Goal: Task Accomplishment & Management: Manage account settings

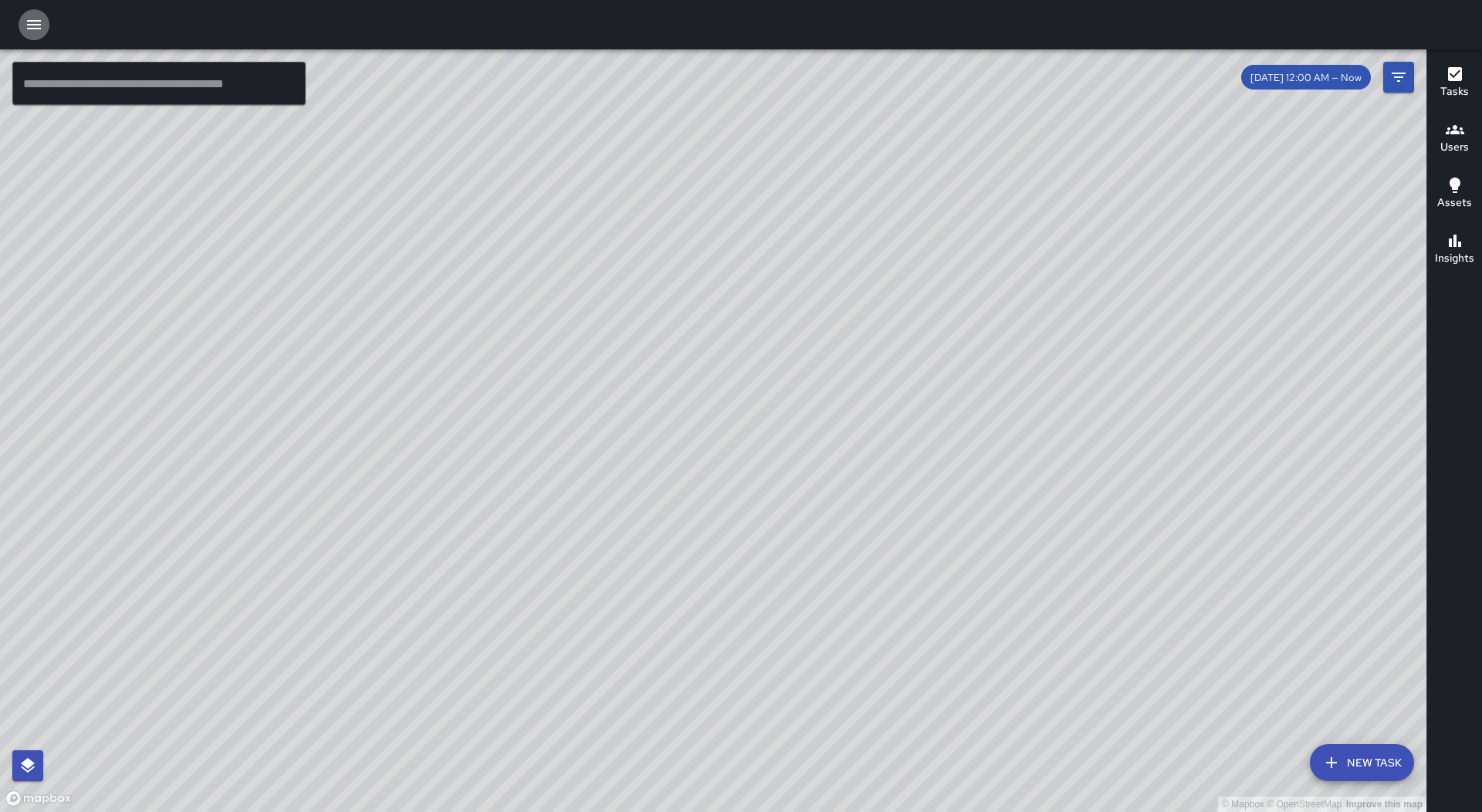
click at [29, 18] on icon "button" at bounding box center [33, 25] width 18 height 18
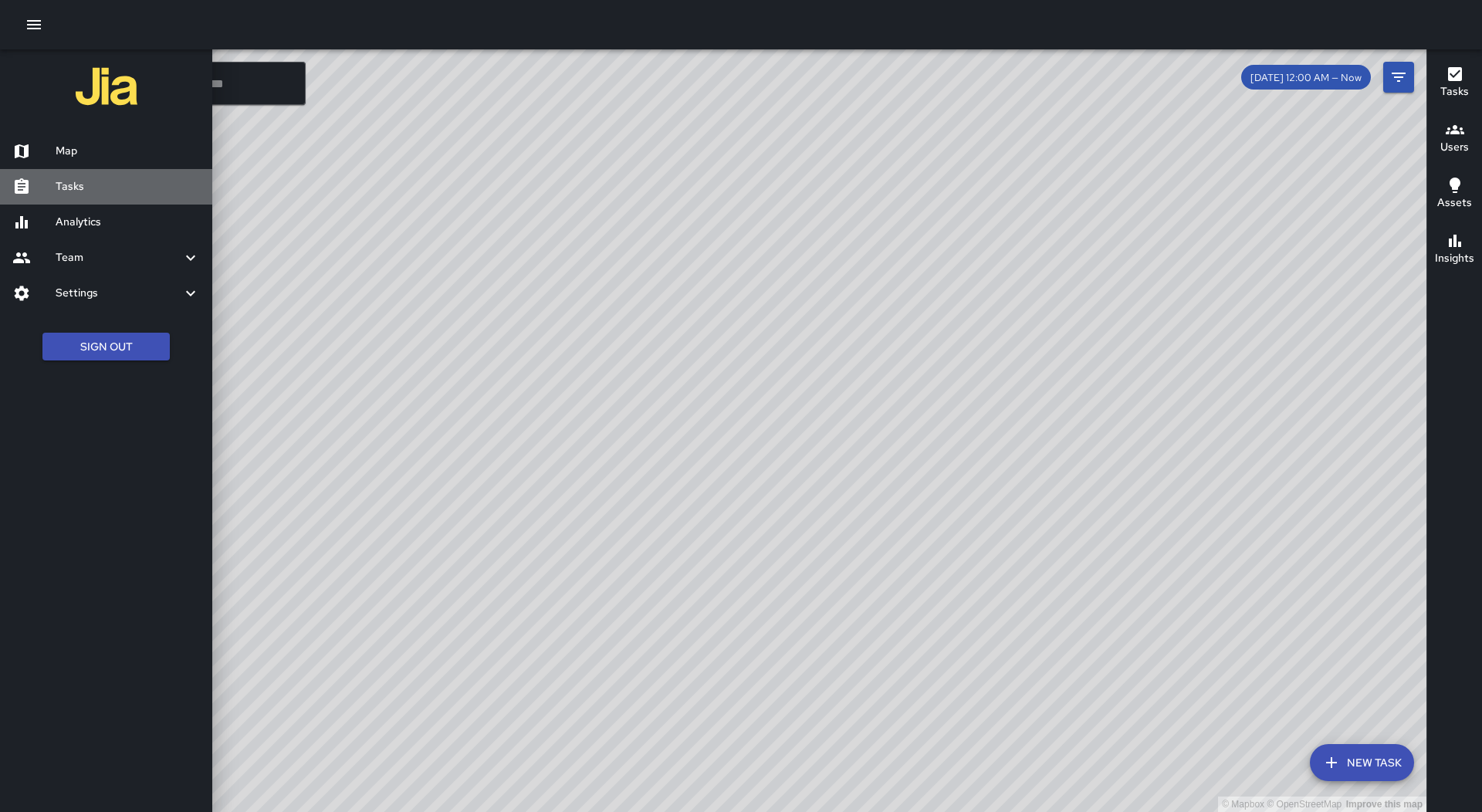
click at [99, 183] on h6 "Tasks" at bounding box center [127, 186] width 144 height 17
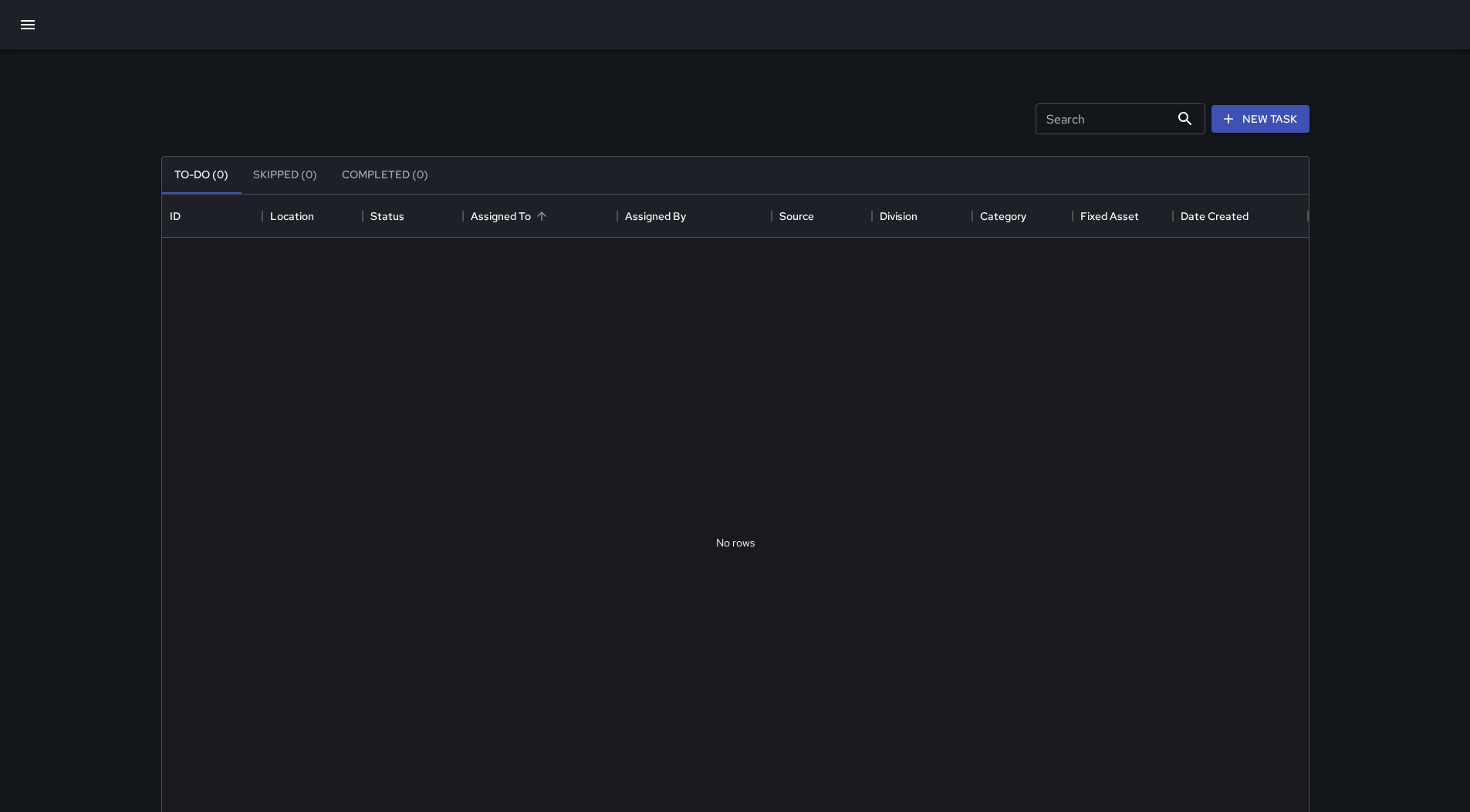
scroll to position [642, 1135]
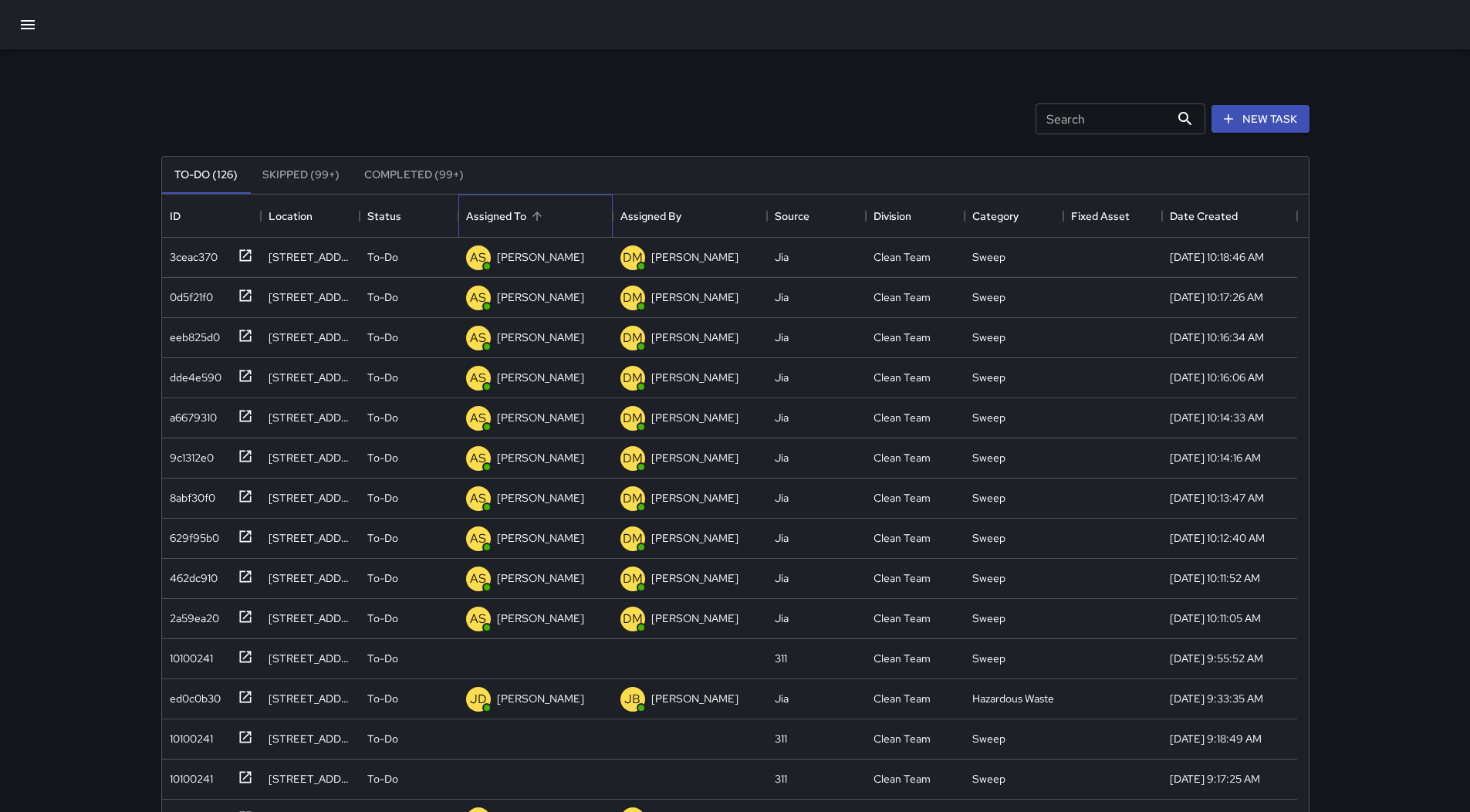
click at [545, 210] on div "Assigned To" at bounding box center [537, 216] width 22 height 22
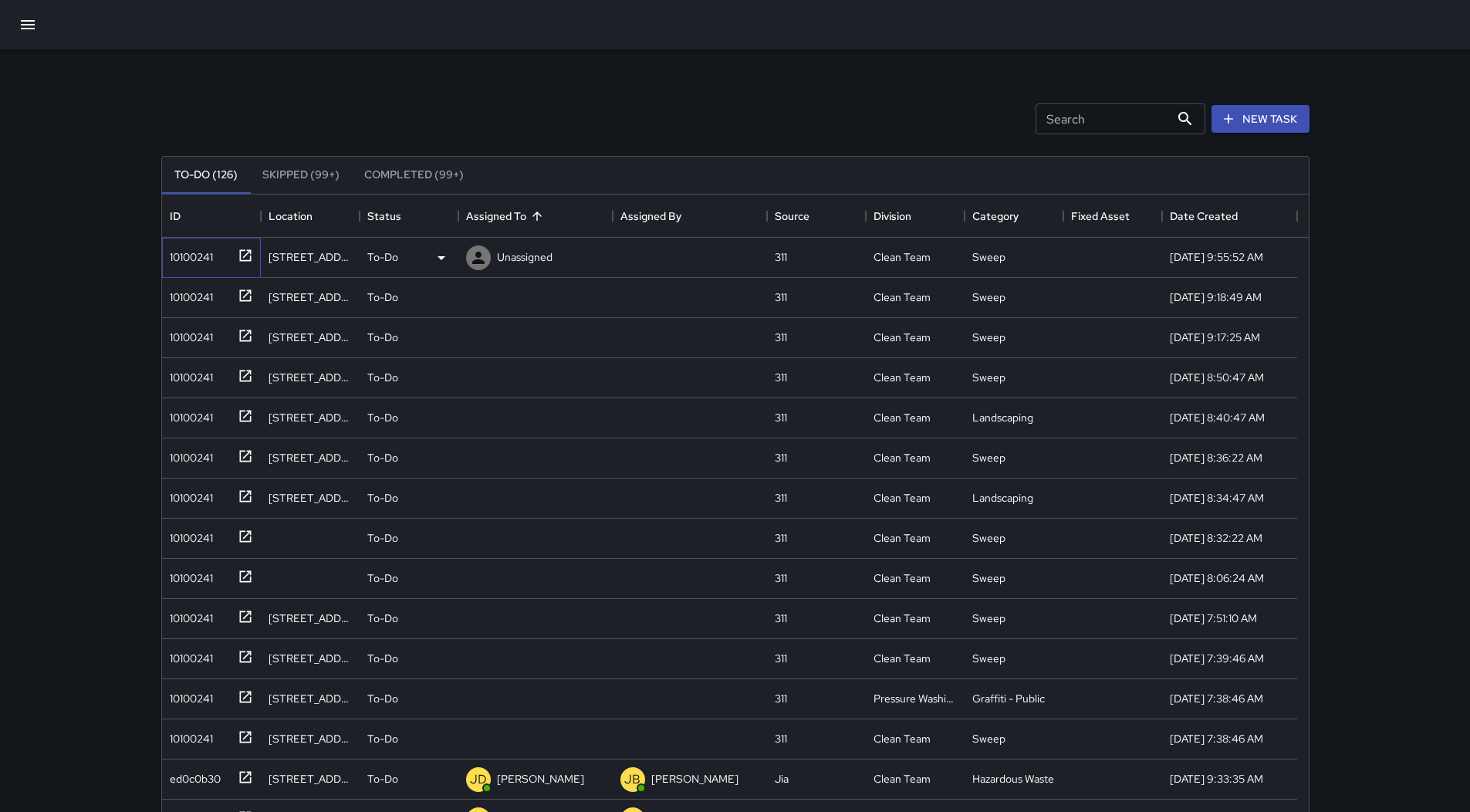
click at [205, 243] on div "10100241" at bounding box center [188, 254] width 49 height 22
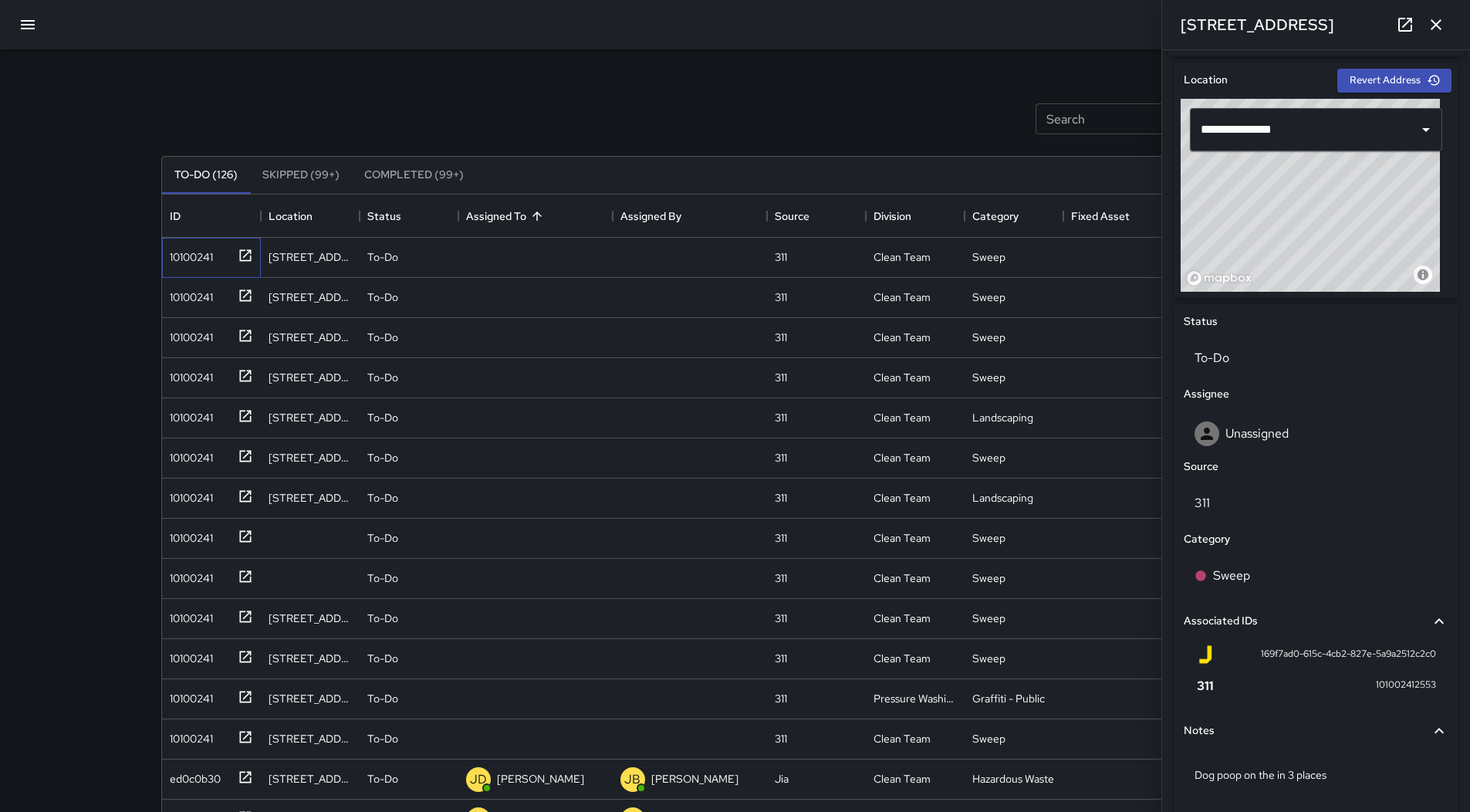
scroll to position [526, 0]
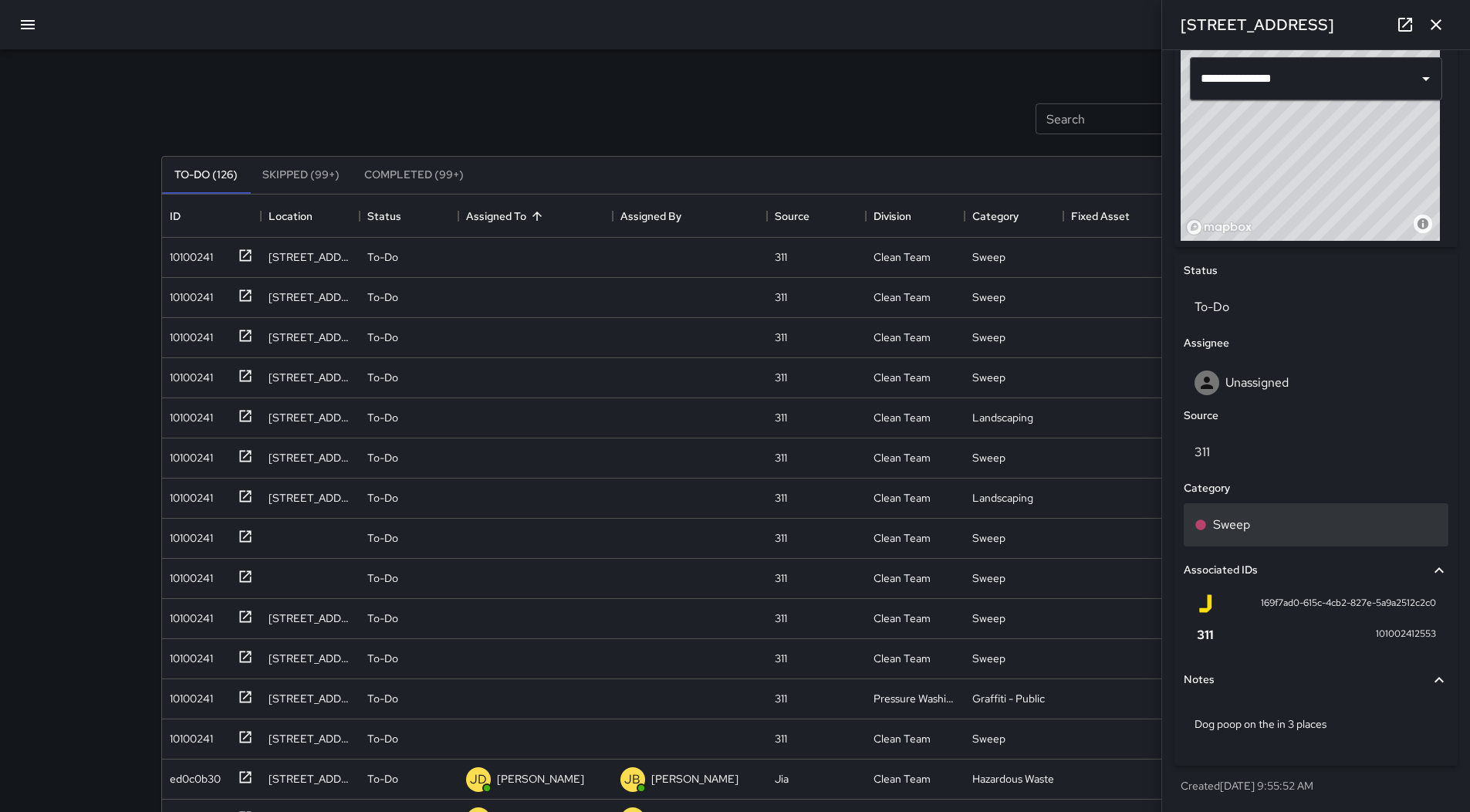
click at [1264, 524] on div "Sweep" at bounding box center [1316, 524] width 243 height 18
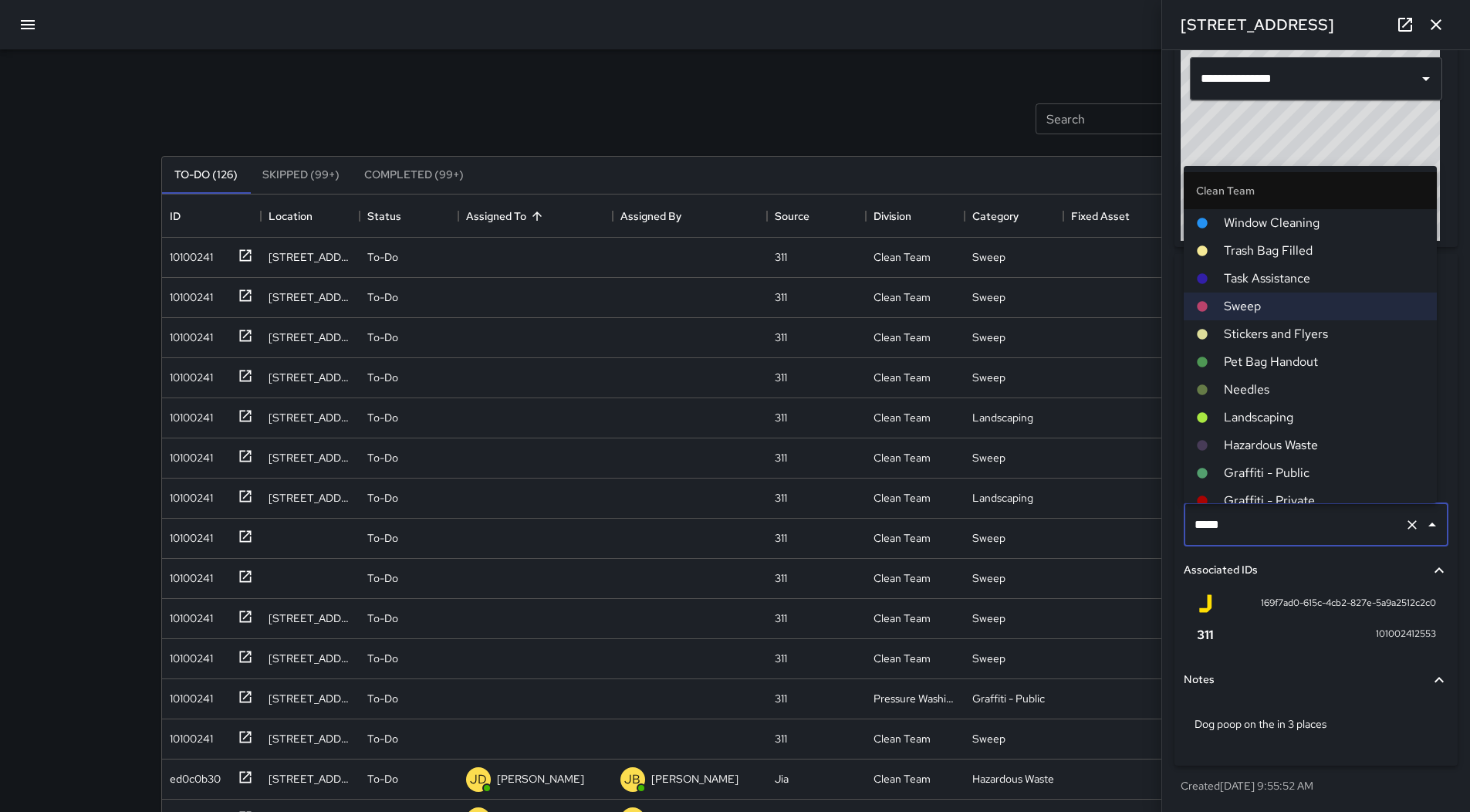
click at [1272, 443] on span "Hazardous Waste" at bounding box center [1324, 445] width 201 height 18
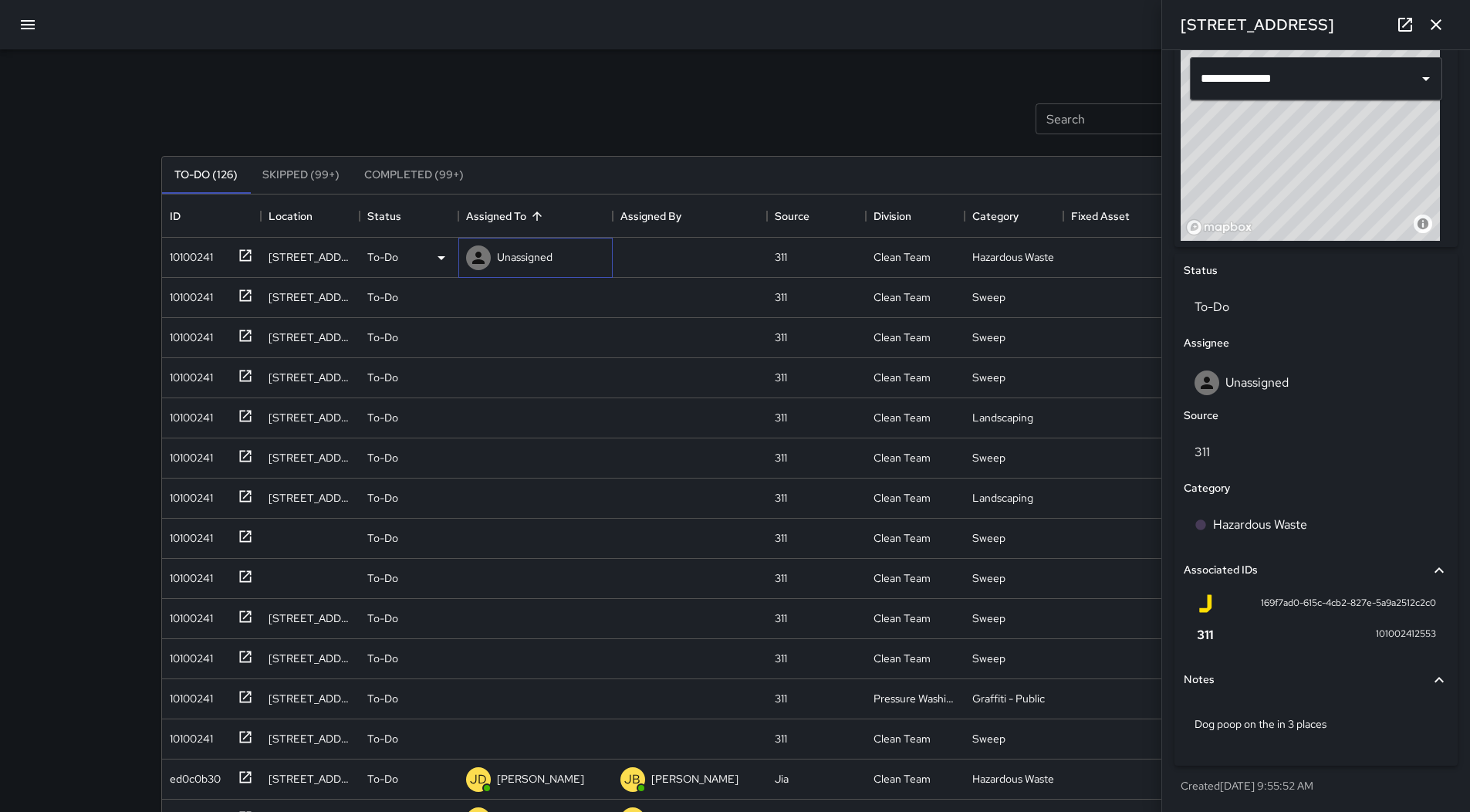
click at [528, 259] on p "Unassigned" at bounding box center [524, 257] width 55 height 16
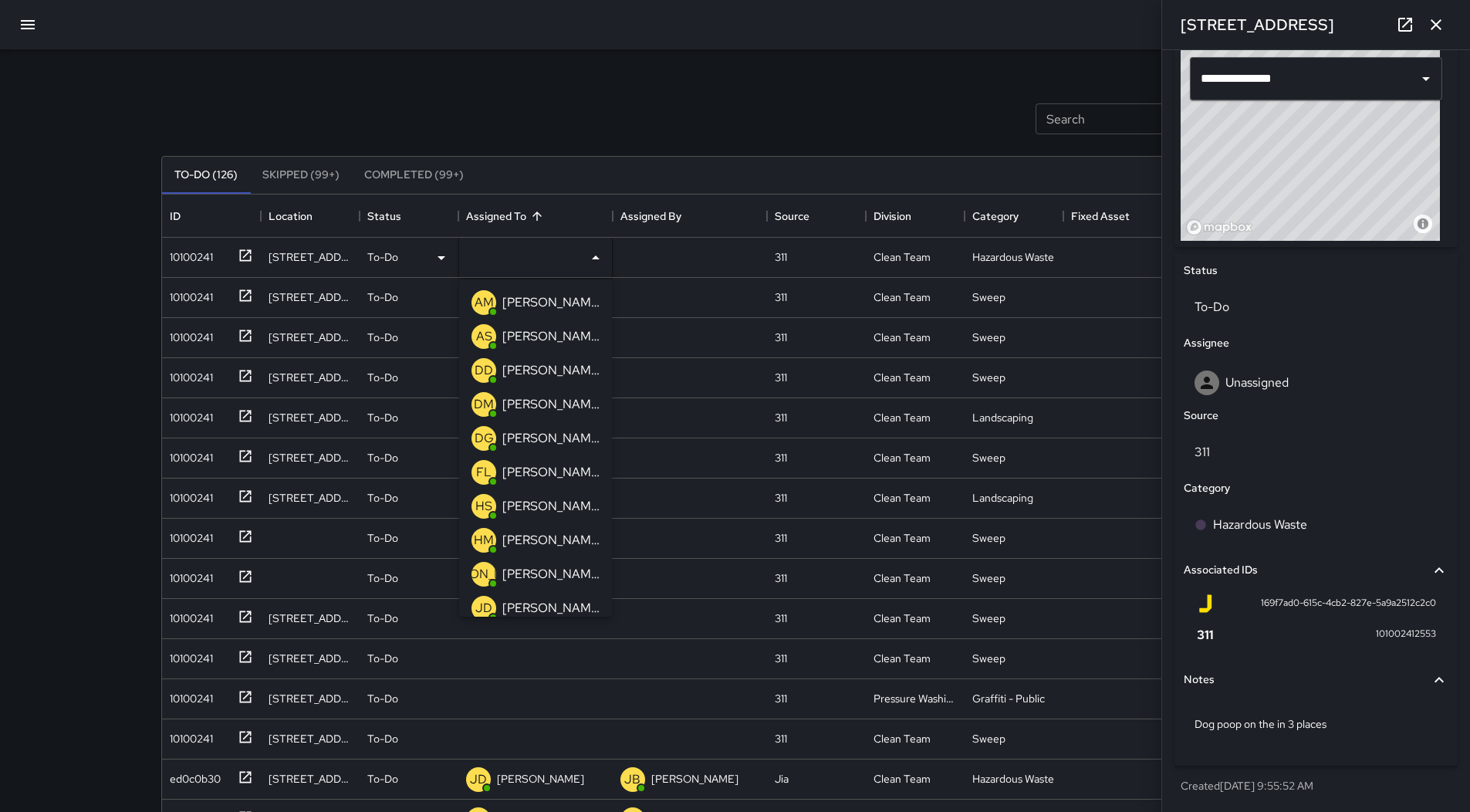
click at [550, 432] on p "[PERSON_NAME]" at bounding box center [551, 438] width 97 height 18
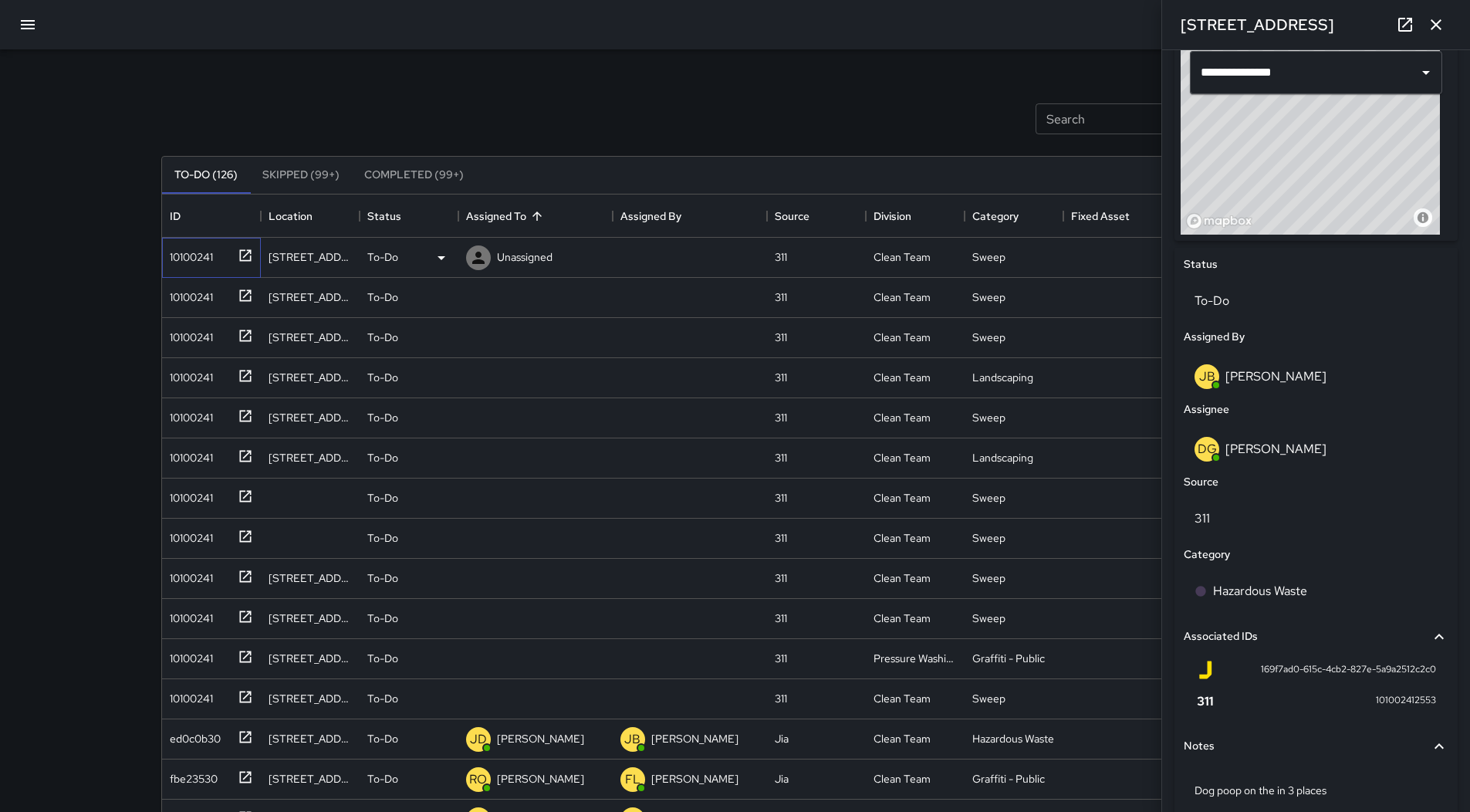
click at [211, 261] on div "10100241" at bounding box center [188, 254] width 49 height 22
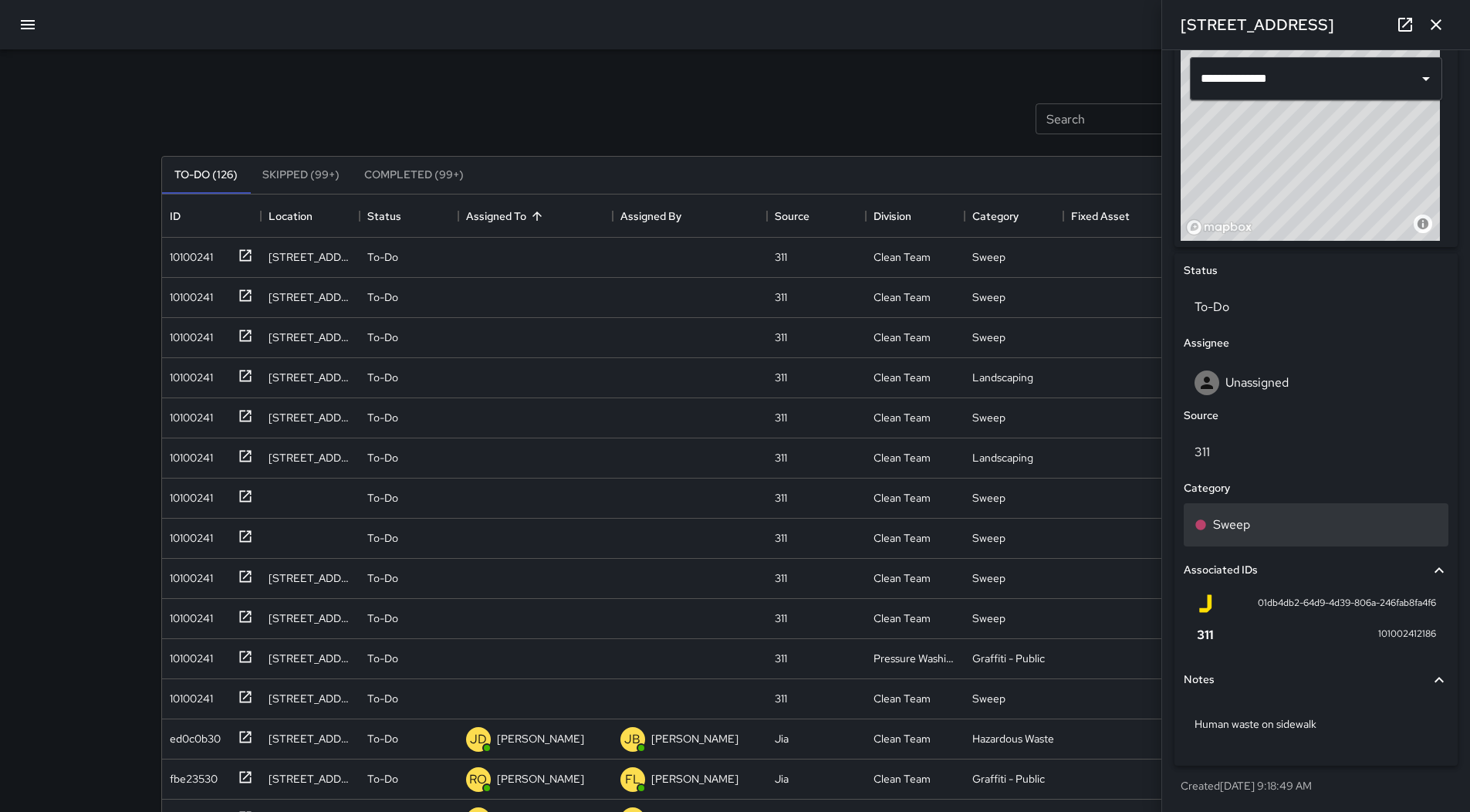
click at [1318, 533] on div "Sweep" at bounding box center [1316, 524] width 243 height 18
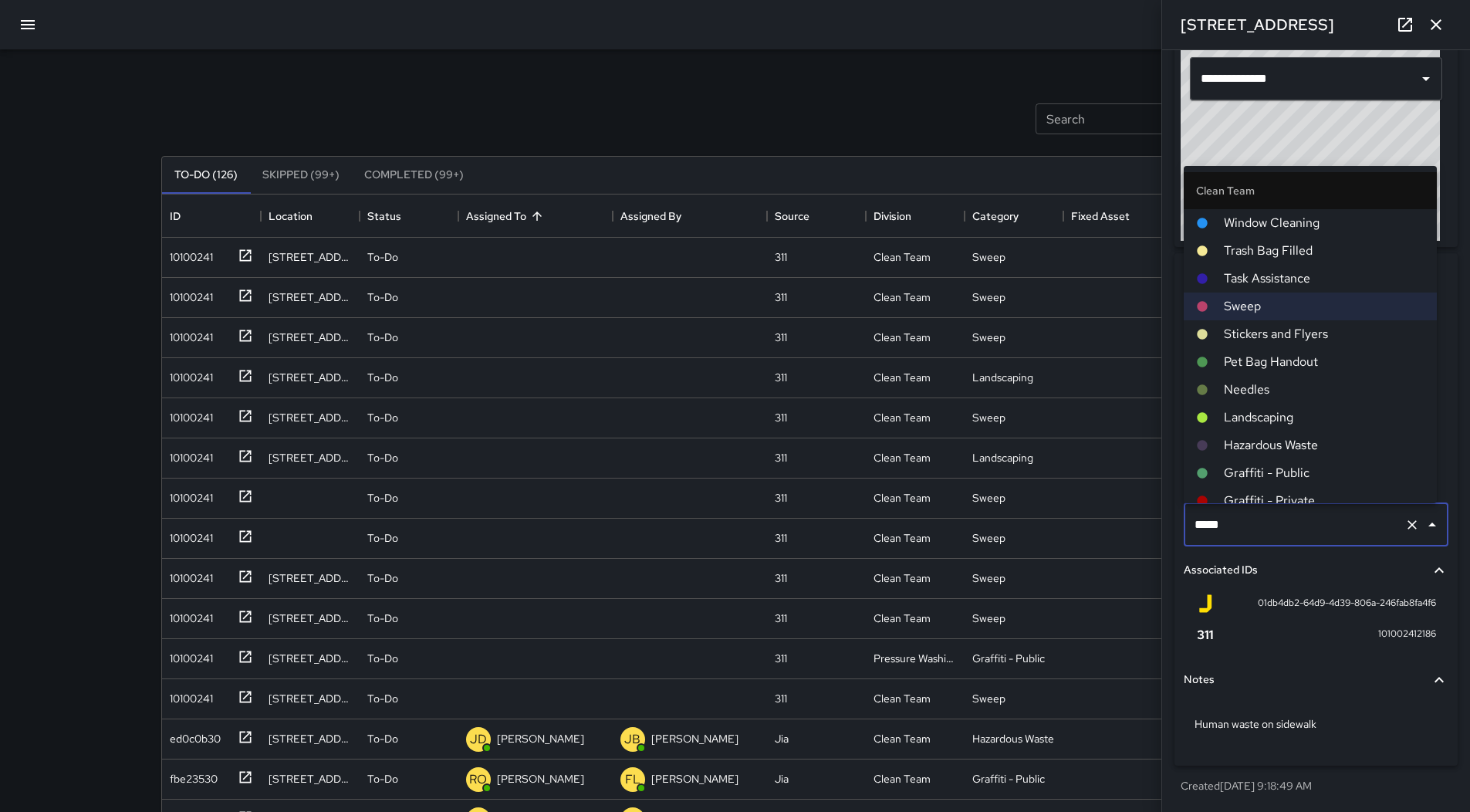
click at [1299, 435] on li "Hazardous Waste" at bounding box center [1310, 445] width 253 height 28
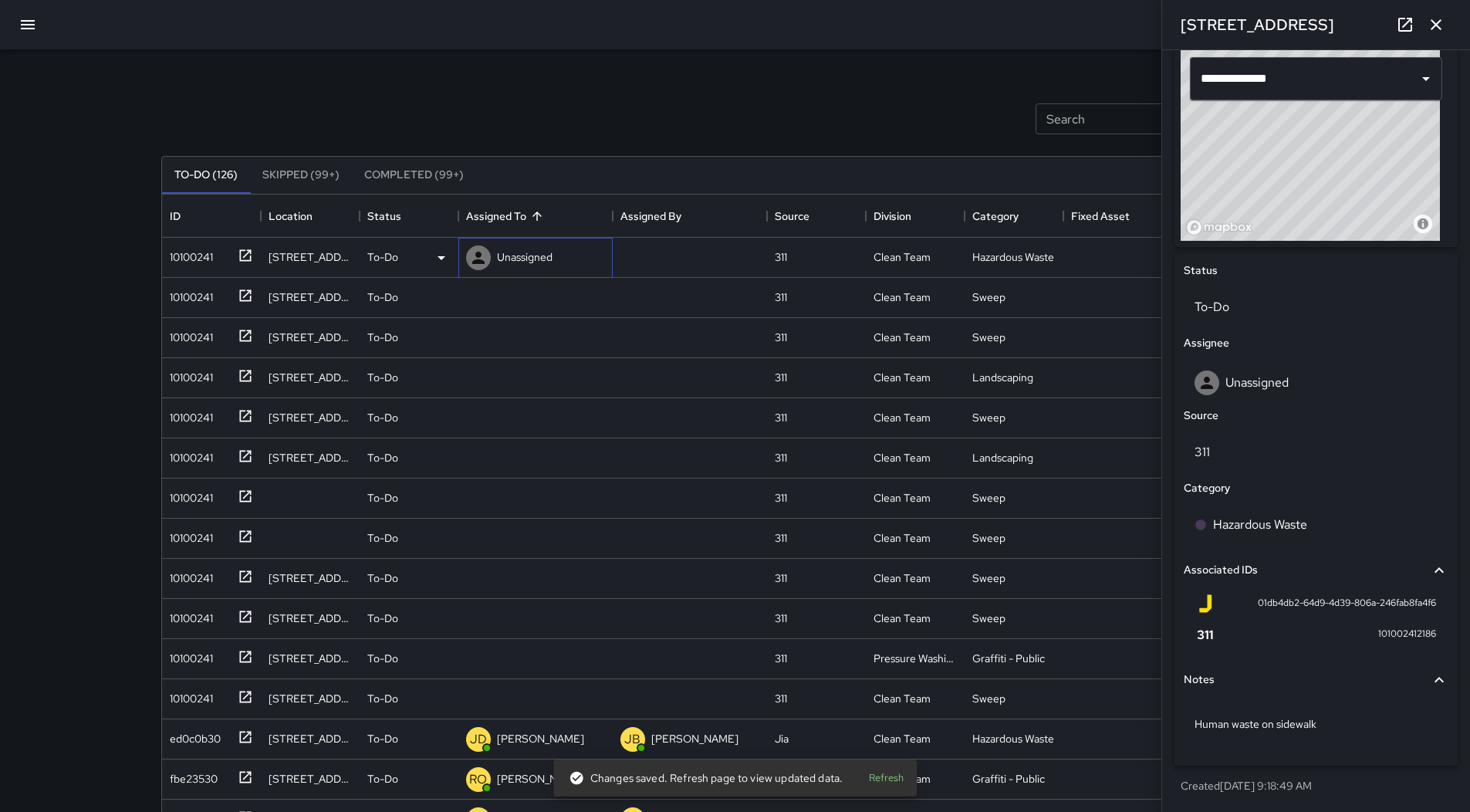
click at [540, 264] on p "Unassigned" at bounding box center [524, 257] width 55 height 16
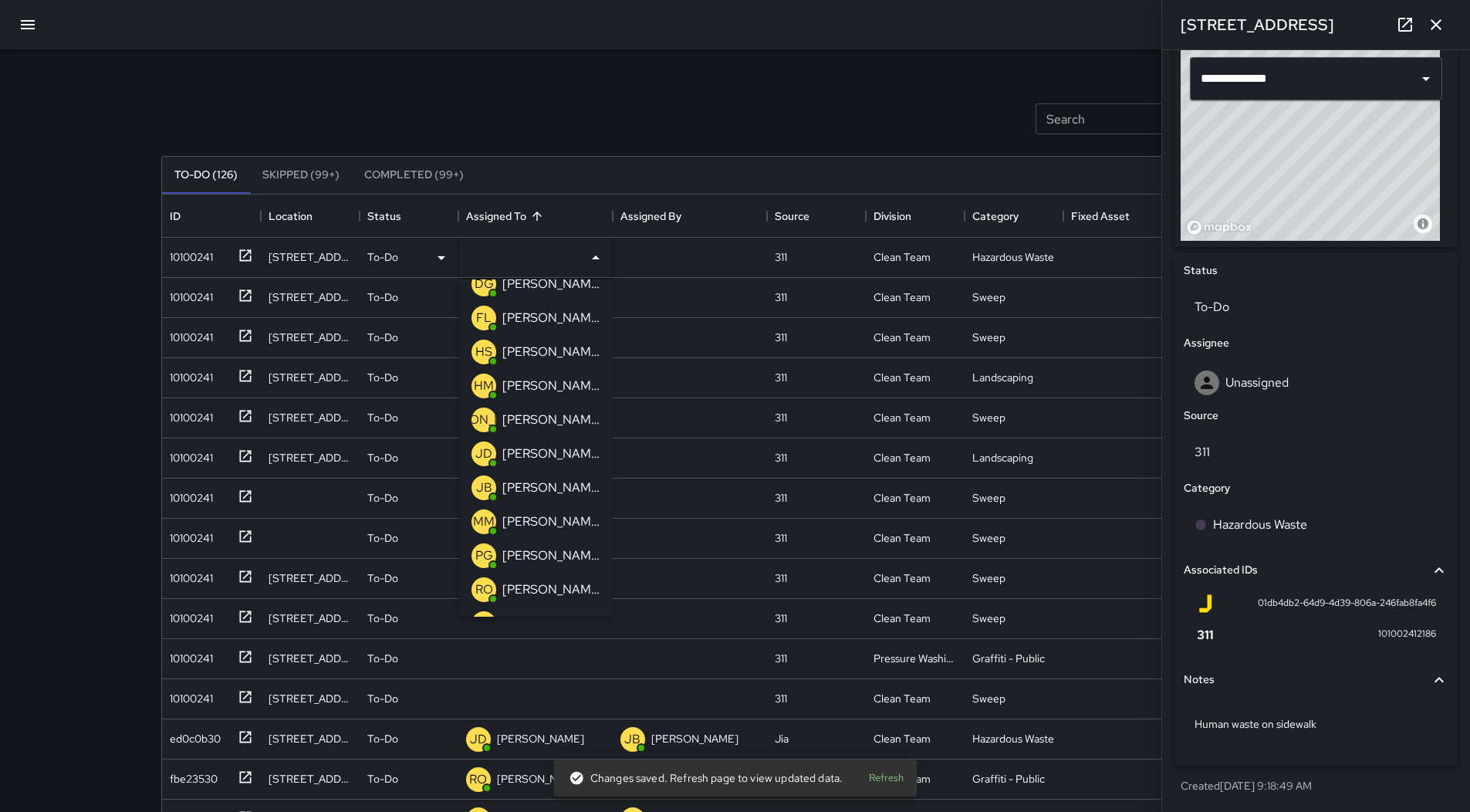
scroll to position [232, 0]
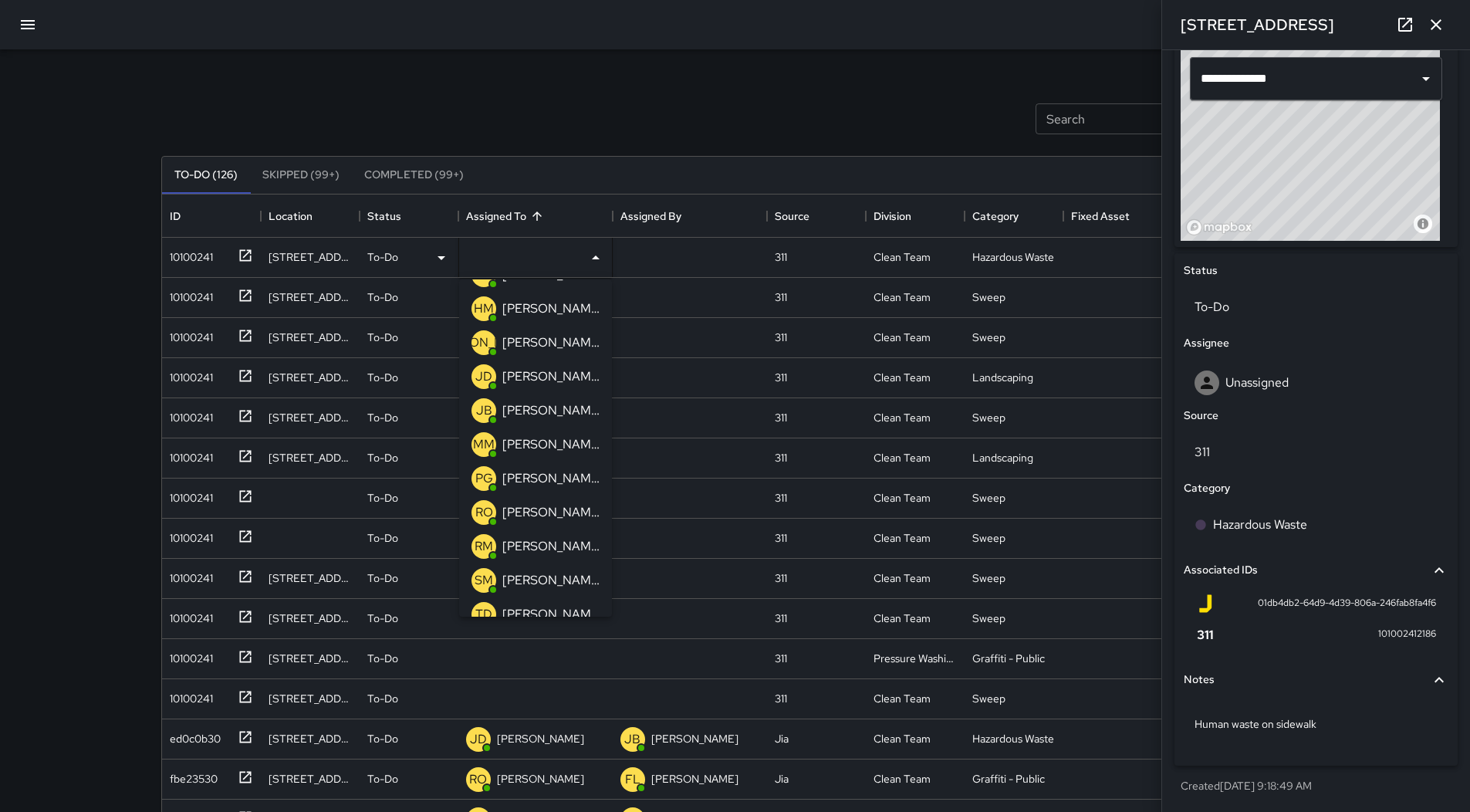
click at [558, 543] on p "[PERSON_NAME]" at bounding box center [551, 546] width 97 height 18
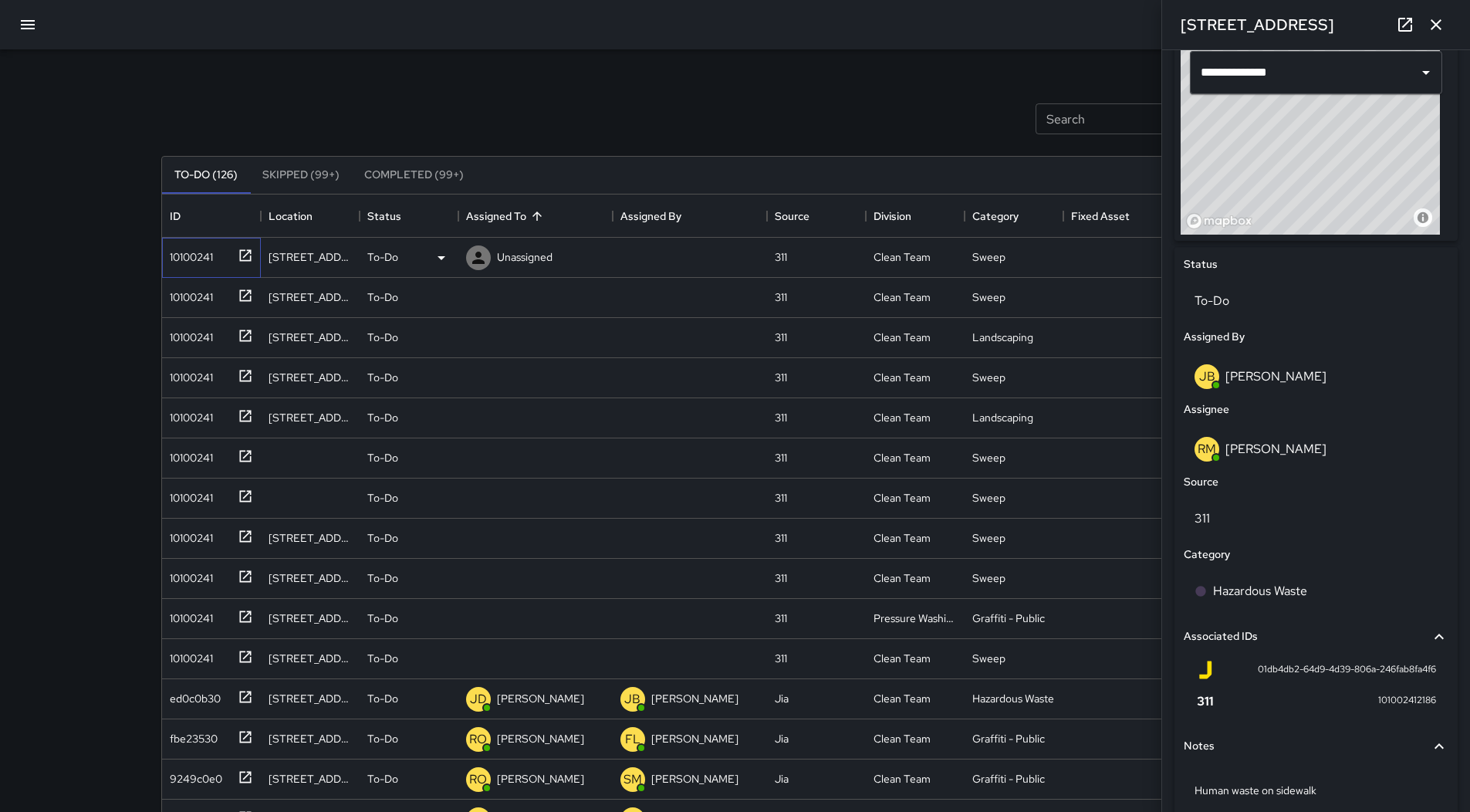
click at [220, 272] on div "10100241" at bounding box center [212, 258] width 99 height 40
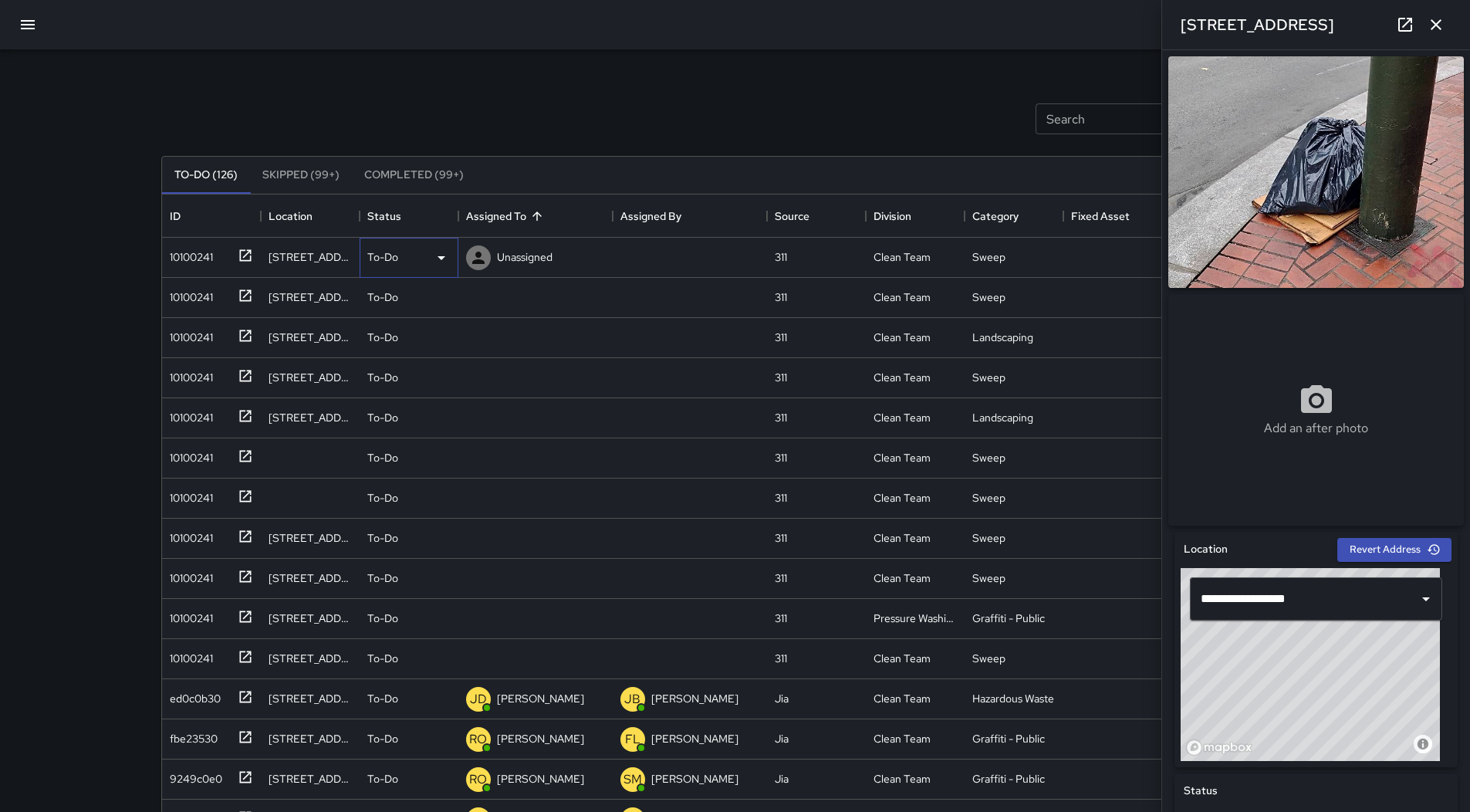
click at [430, 254] on div "To-Do" at bounding box center [408, 257] width 83 height 18
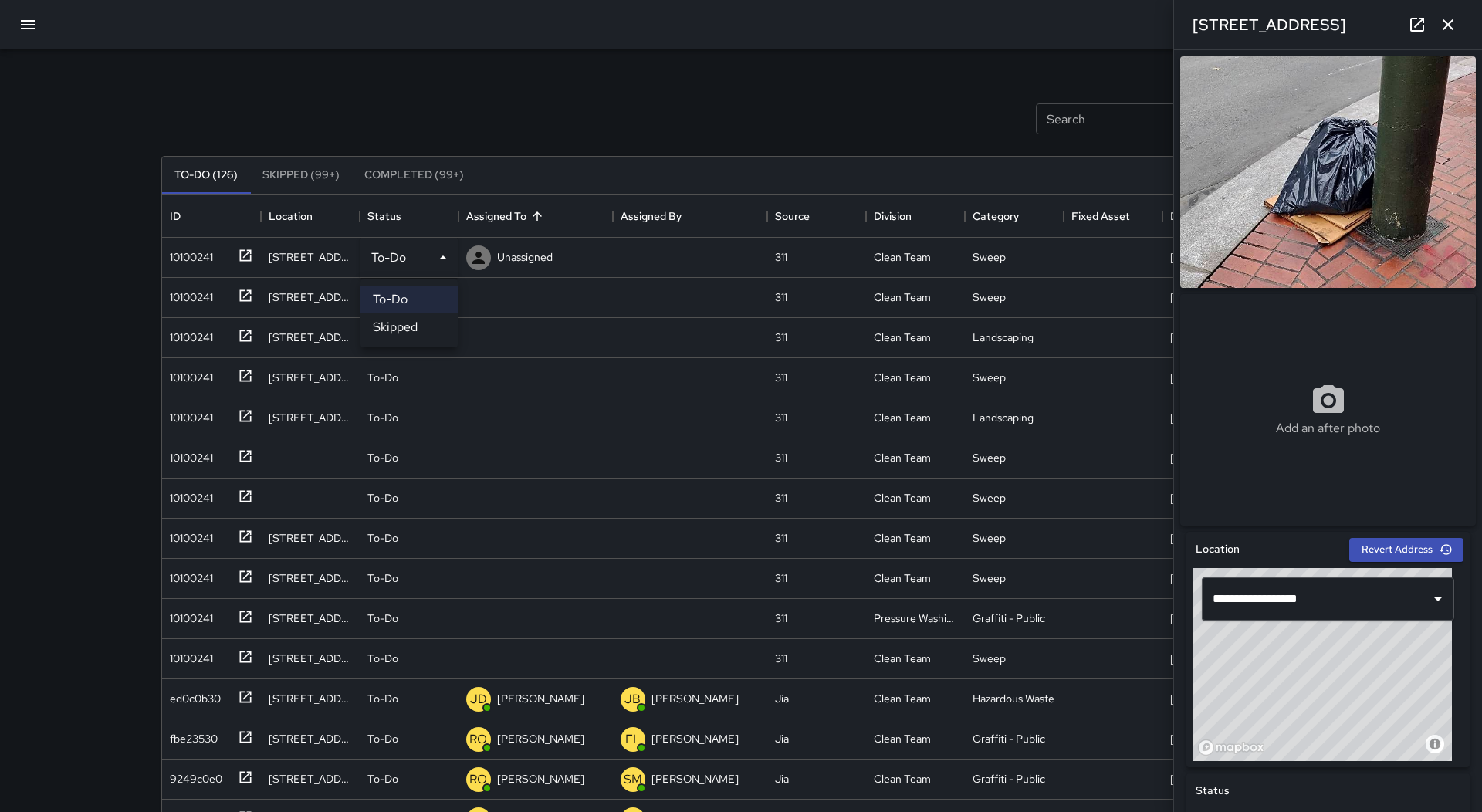
click at [408, 326] on li "Skipped" at bounding box center [408, 327] width 97 height 28
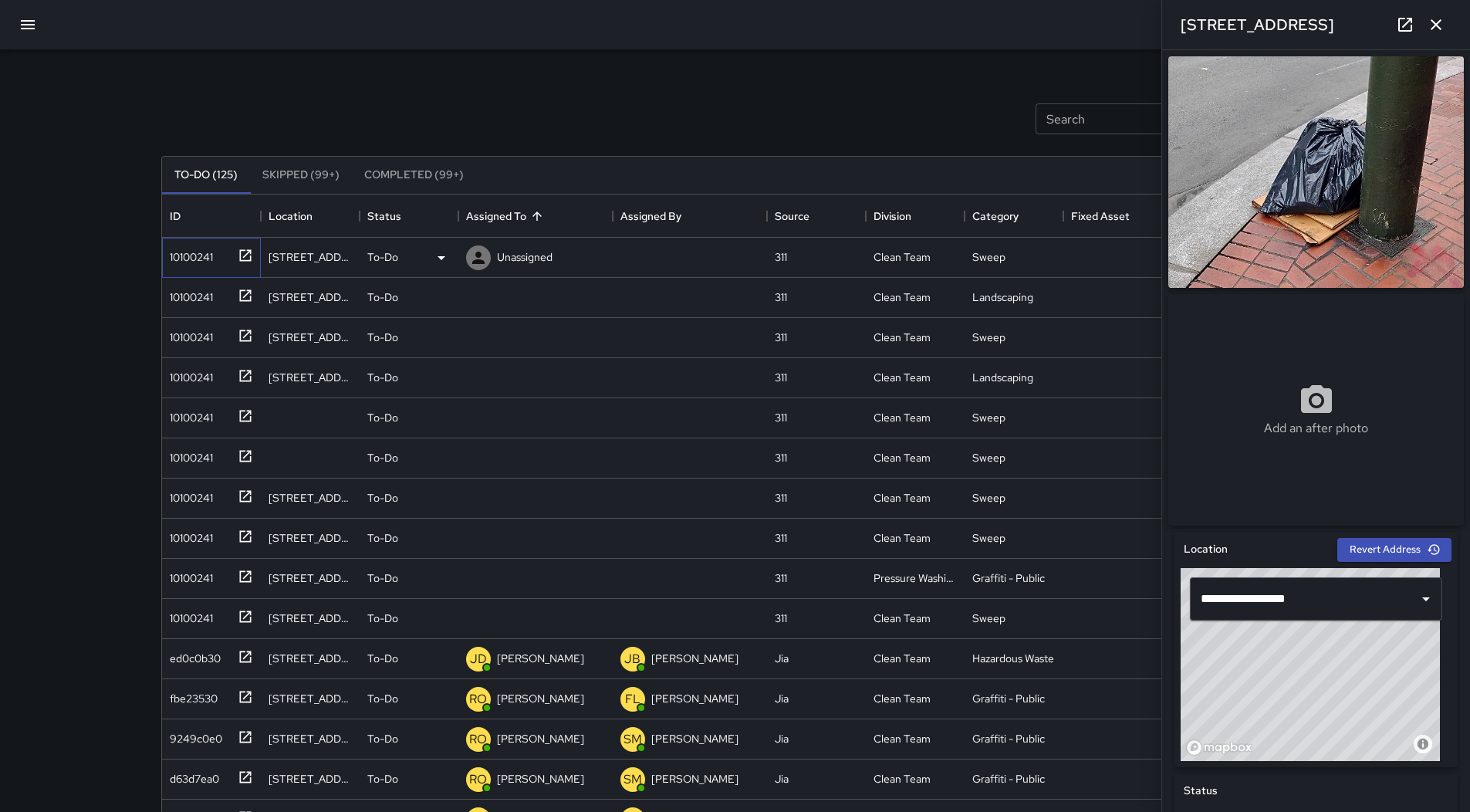
drag, startPoint x: 208, startPoint y: 264, endPoint x: 360, endPoint y: 423, distance: 220.0
click at [208, 262] on div "10100241" at bounding box center [188, 254] width 49 height 22
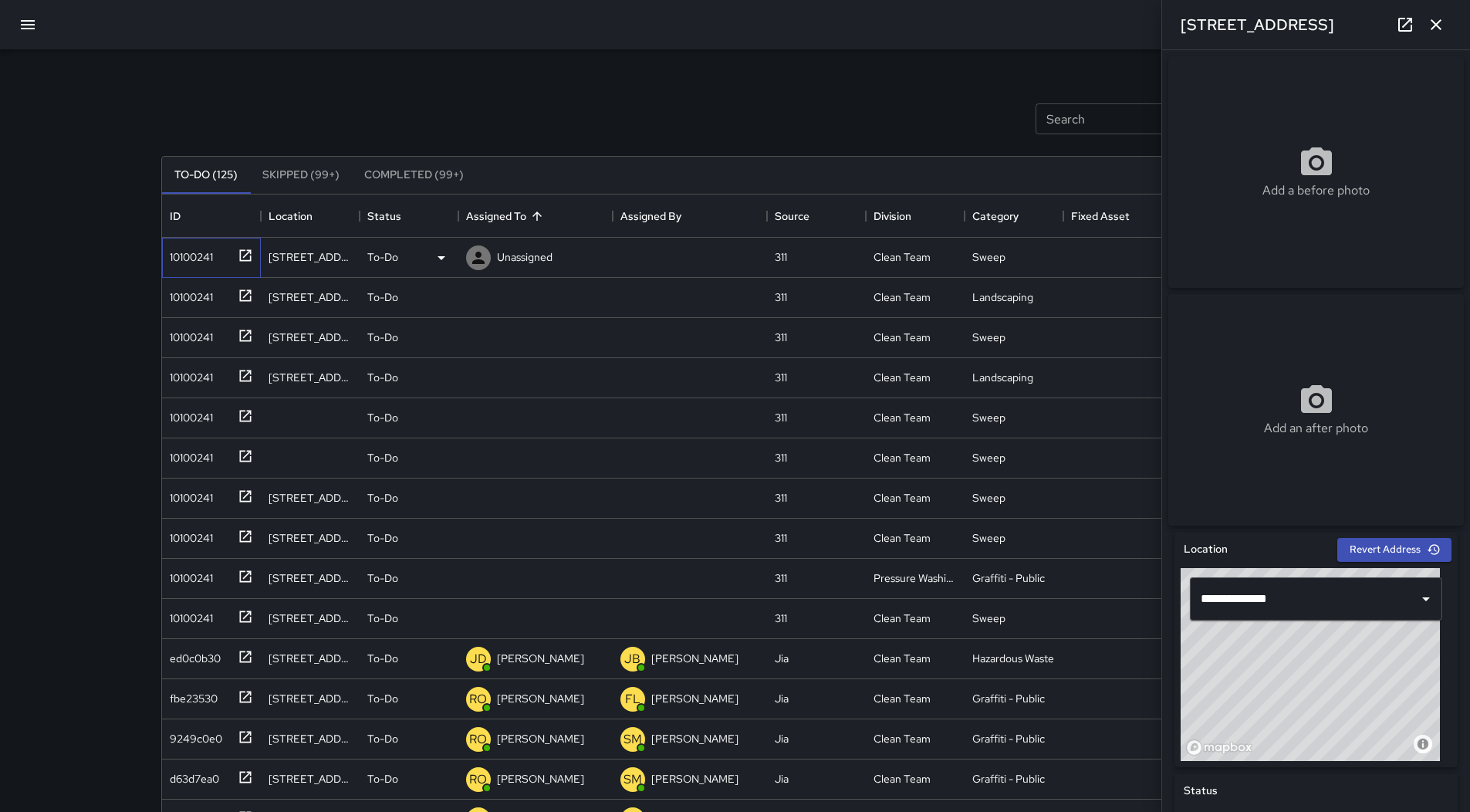
click at [181, 249] on div "10100241" at bounding box center [188, 254] width 49 height 22
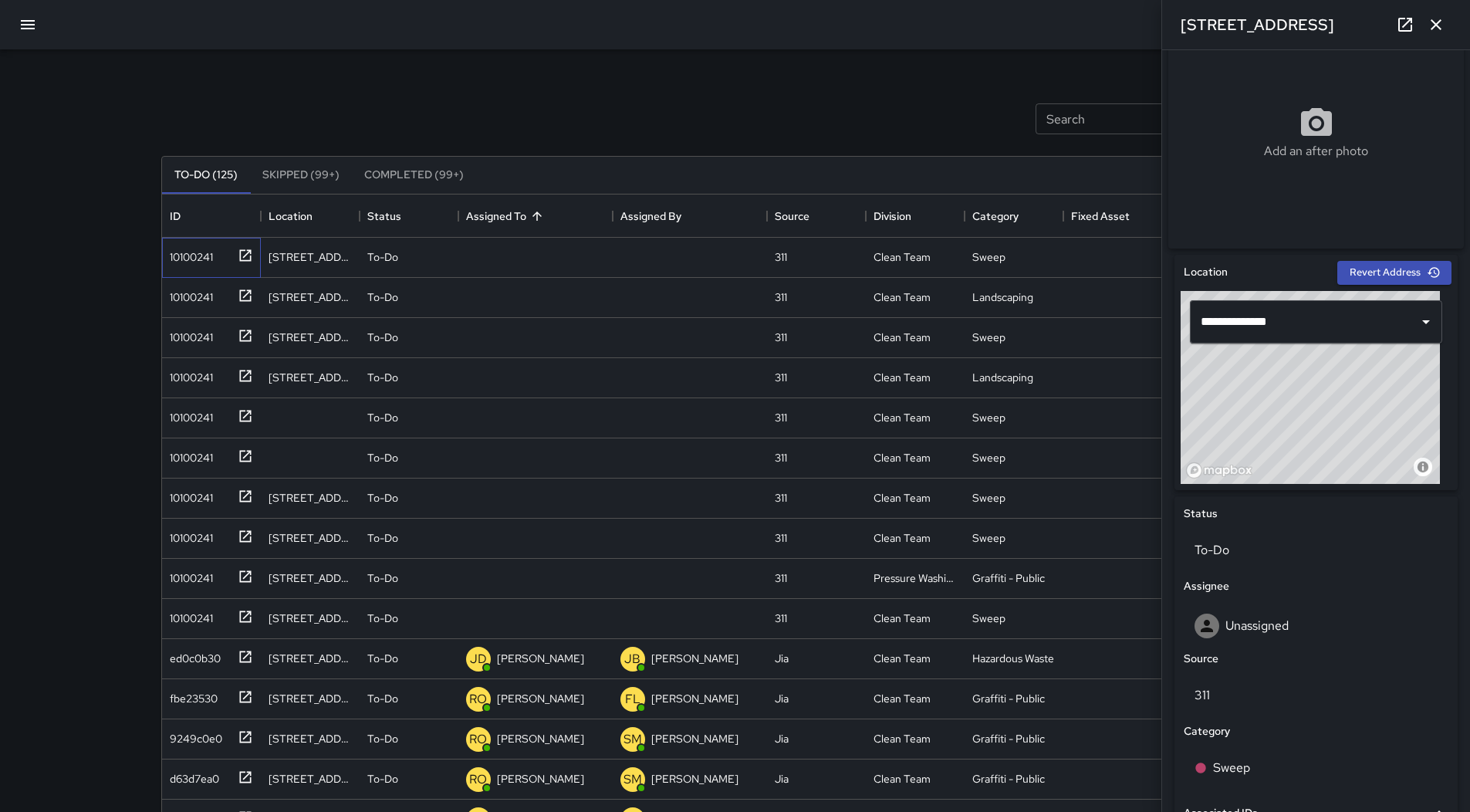
scroll to position [572, 0]
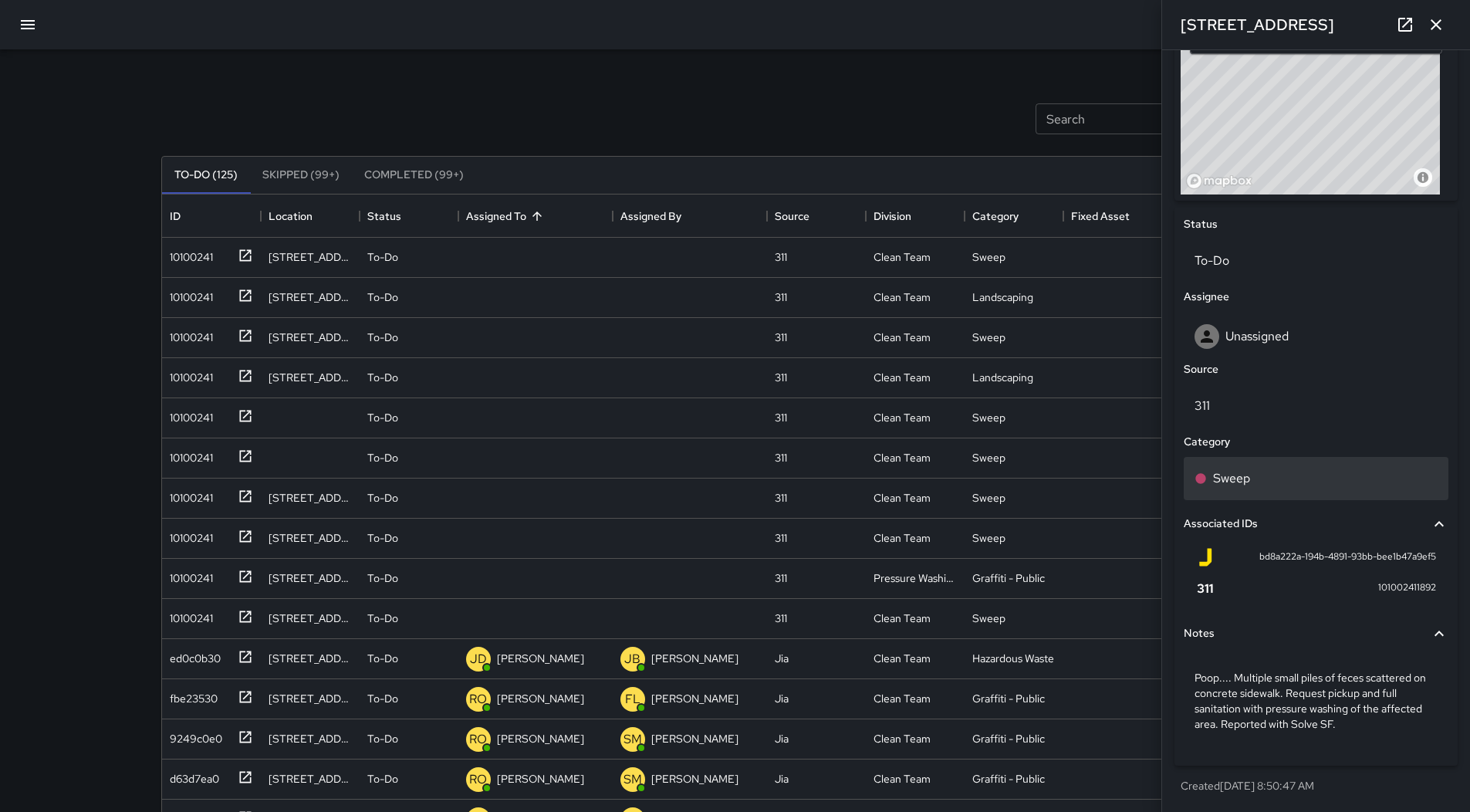
click at [1272, 470] on div "Sweep" at bounding box center [1316, 478] width 243 height 18
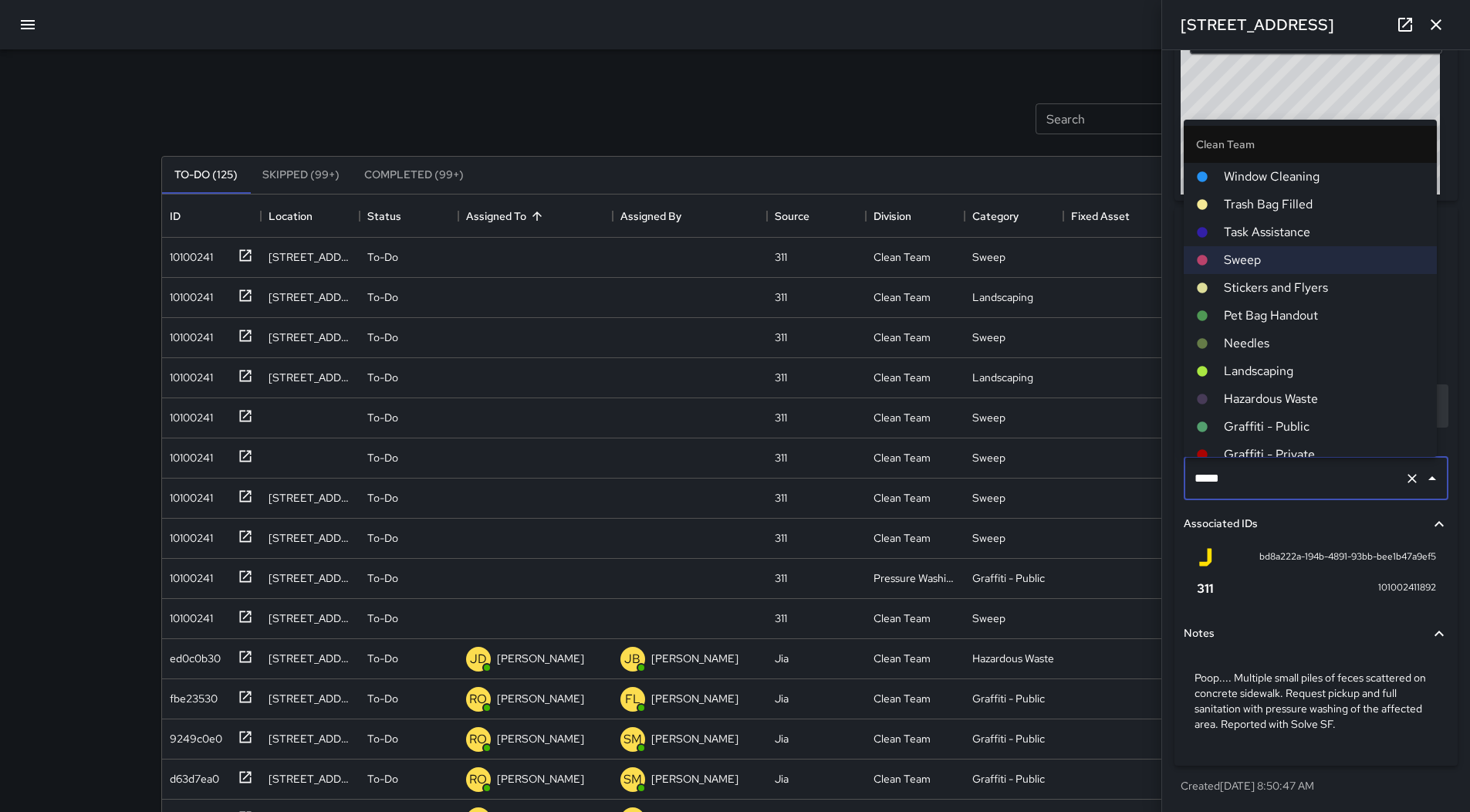
click at [1285, 394] on span "Hazardous Waste" at bounding box center [1324, 399] width 201 height 18
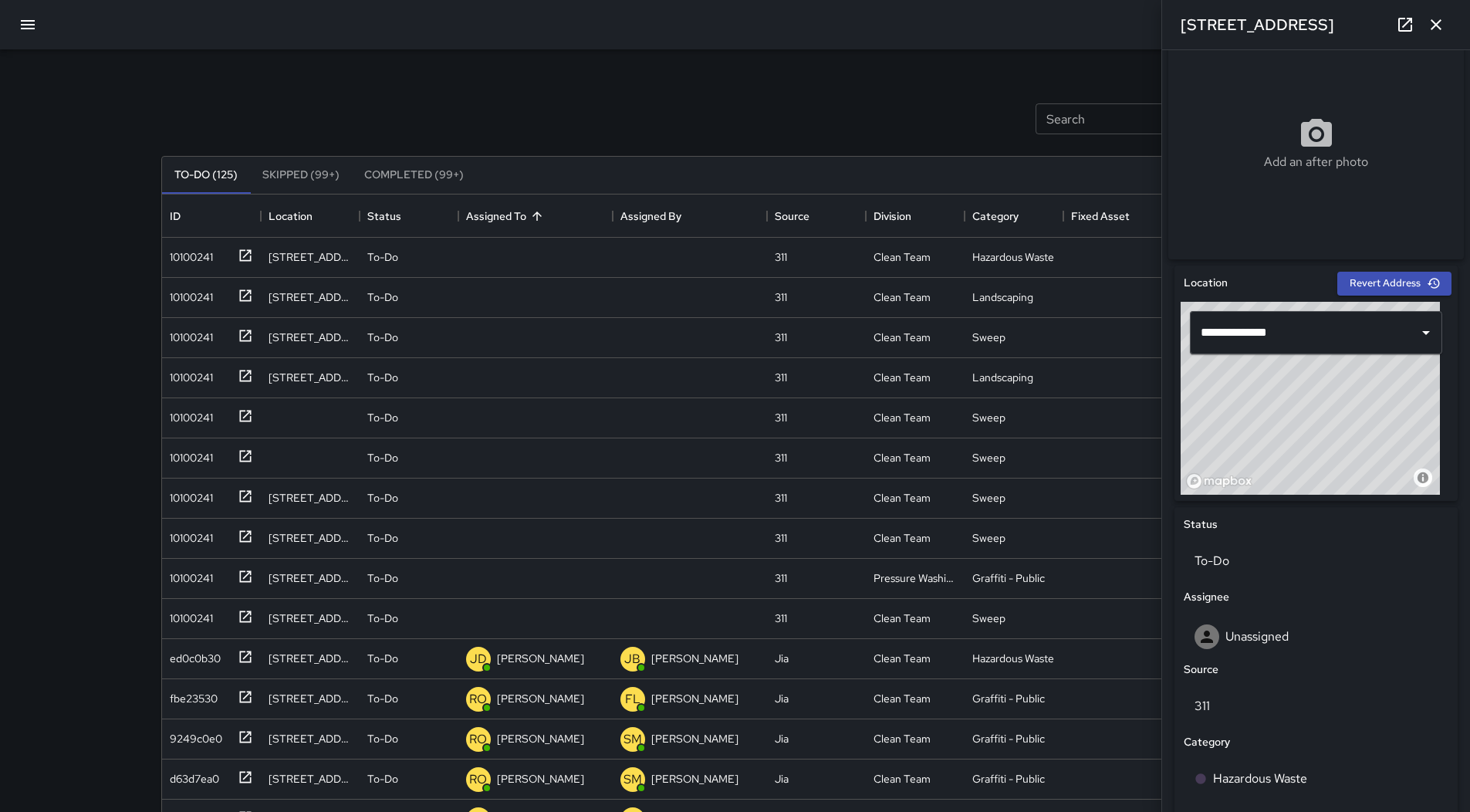
scroll to position [264, 0]
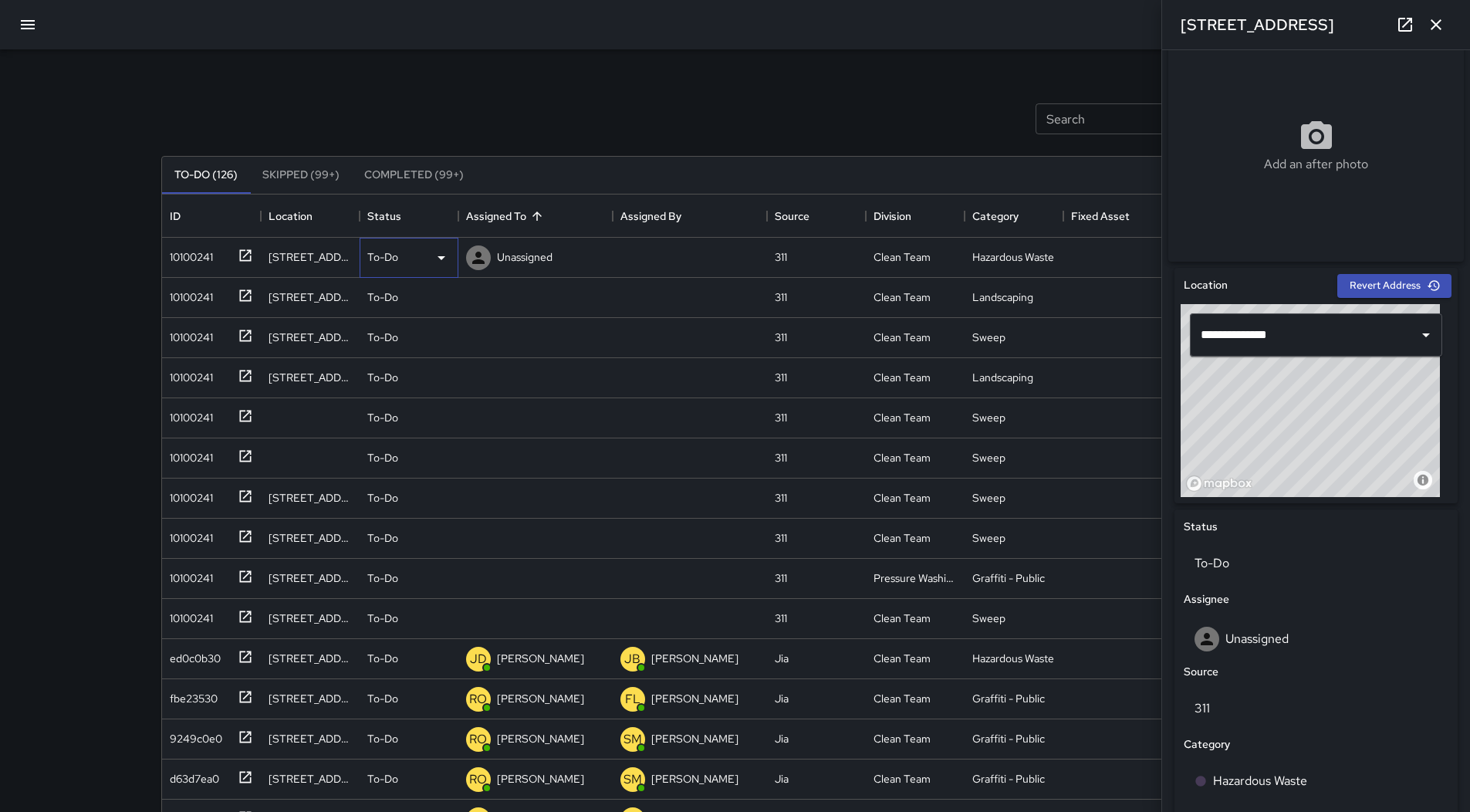
click at [439, 258] on icon at bounding box center [441, 258] width 8 height 4
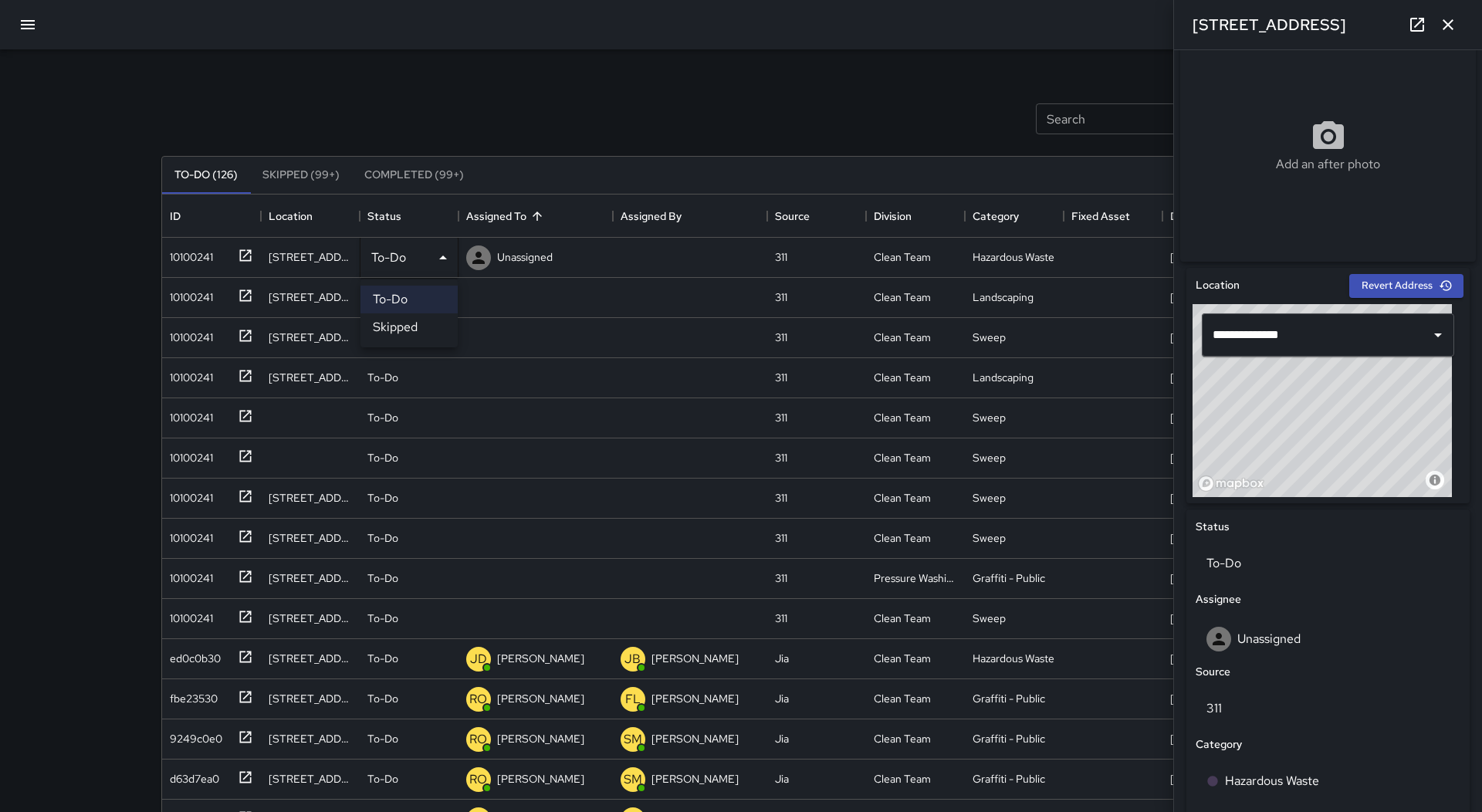
click at [435, 330] on li "Skipped" at bounding box center [408, 327] width 97 height 28
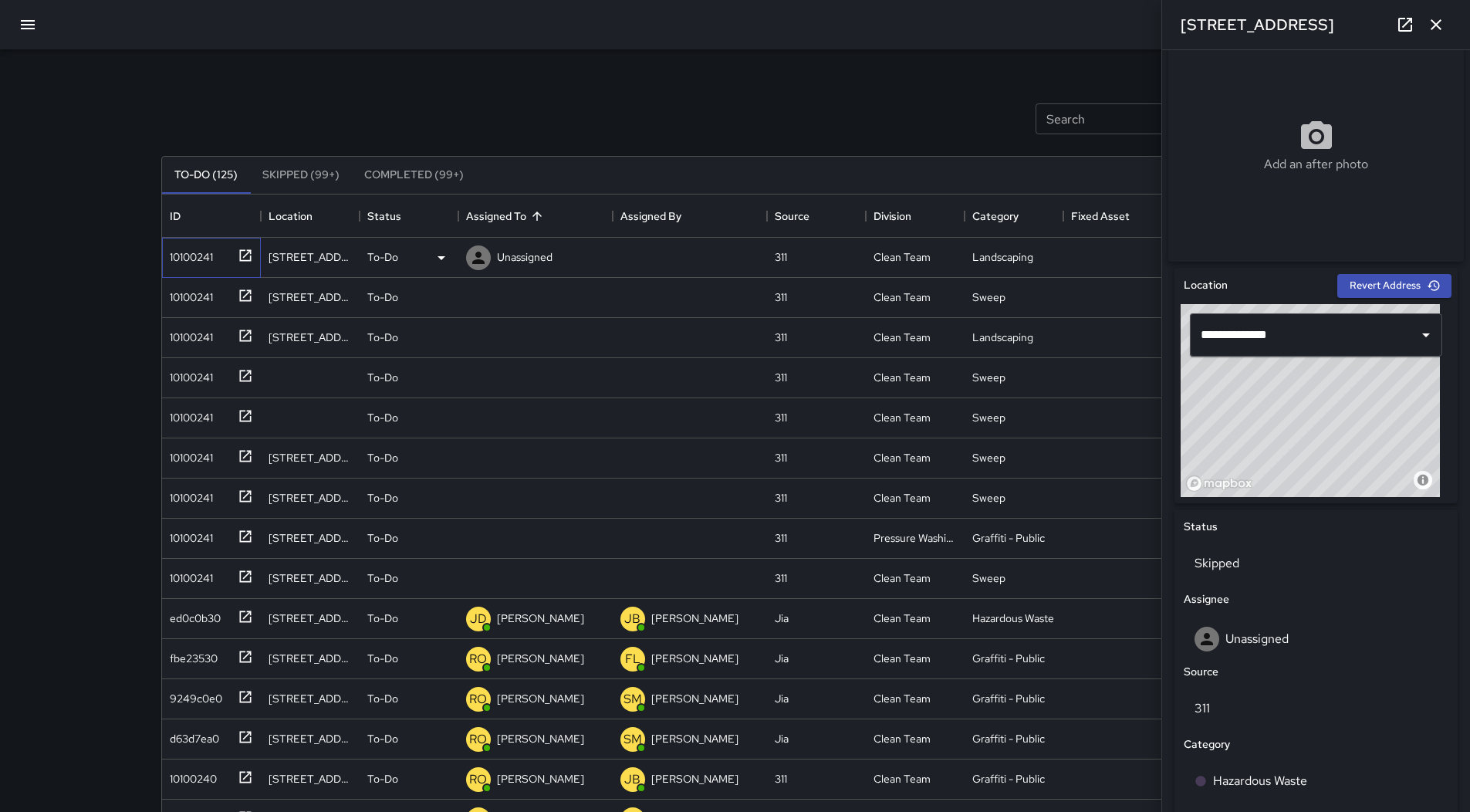
click at [200, 251] on div "10100241" at bounding box center [188, 254] width 49 height 22
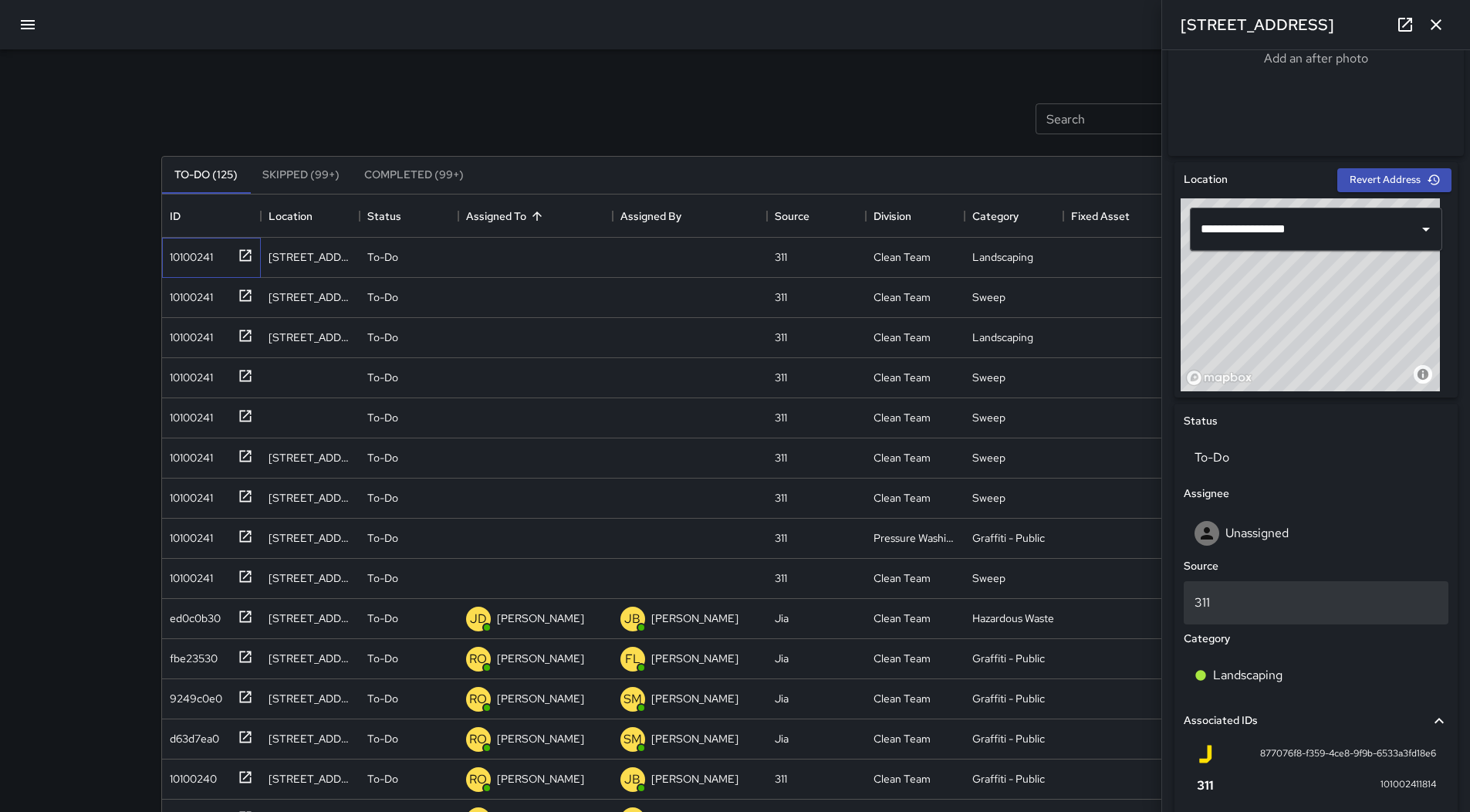
scroll to position [603, 0]
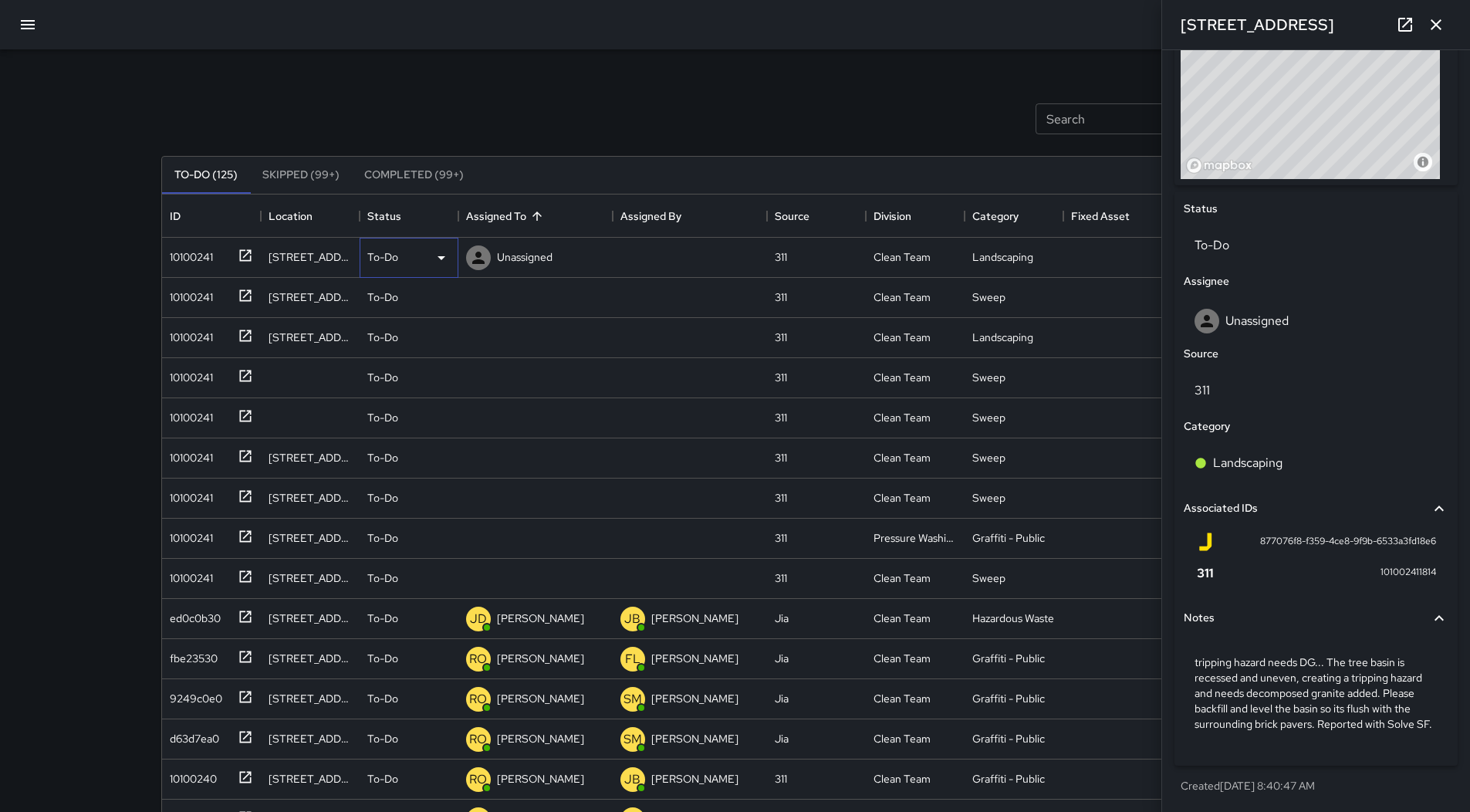
click at [430, 255] on div "To-Do" at bounding box center [408, 257] width 83 height 18
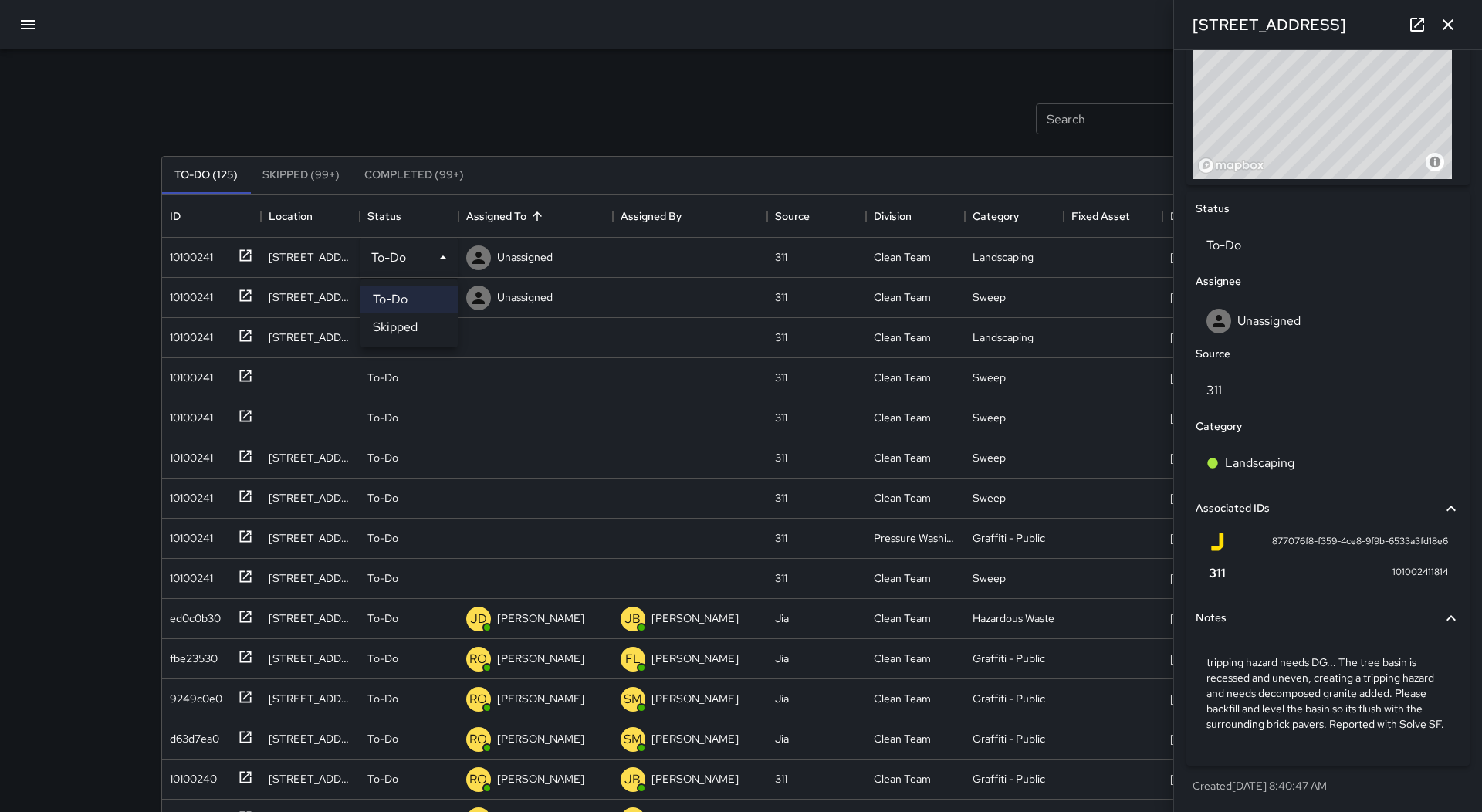
drag, startPoint x: 436, startPoint y: 321, endPoint x: 378, endPoint y: 315, distance: 58.3
click at [435, 321] on li "Skipped" at bounding box center [408, 327] width 97 height 28
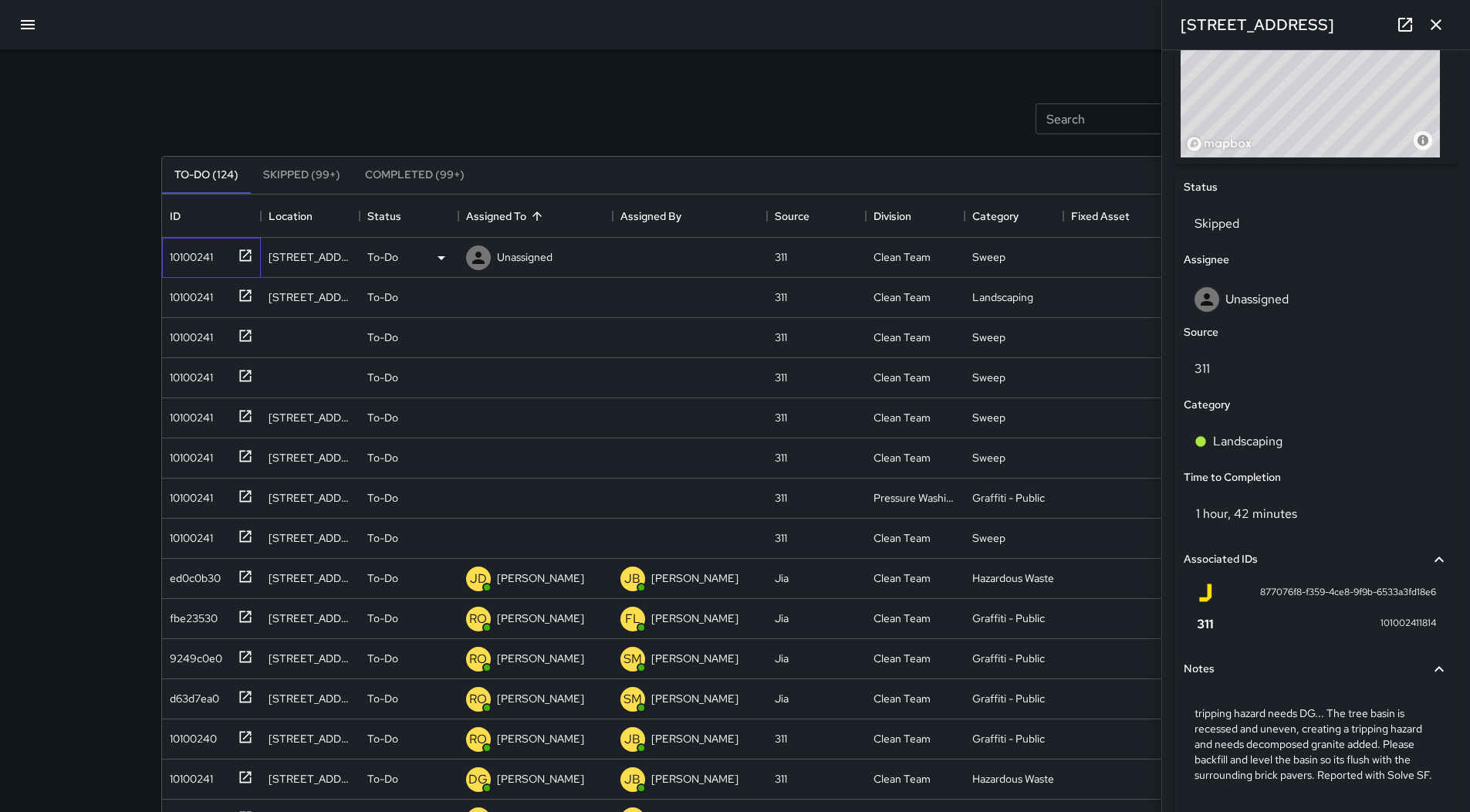
click at [175, 264] on div "10100241" at bounding box center [188, 254] width 49 height 22
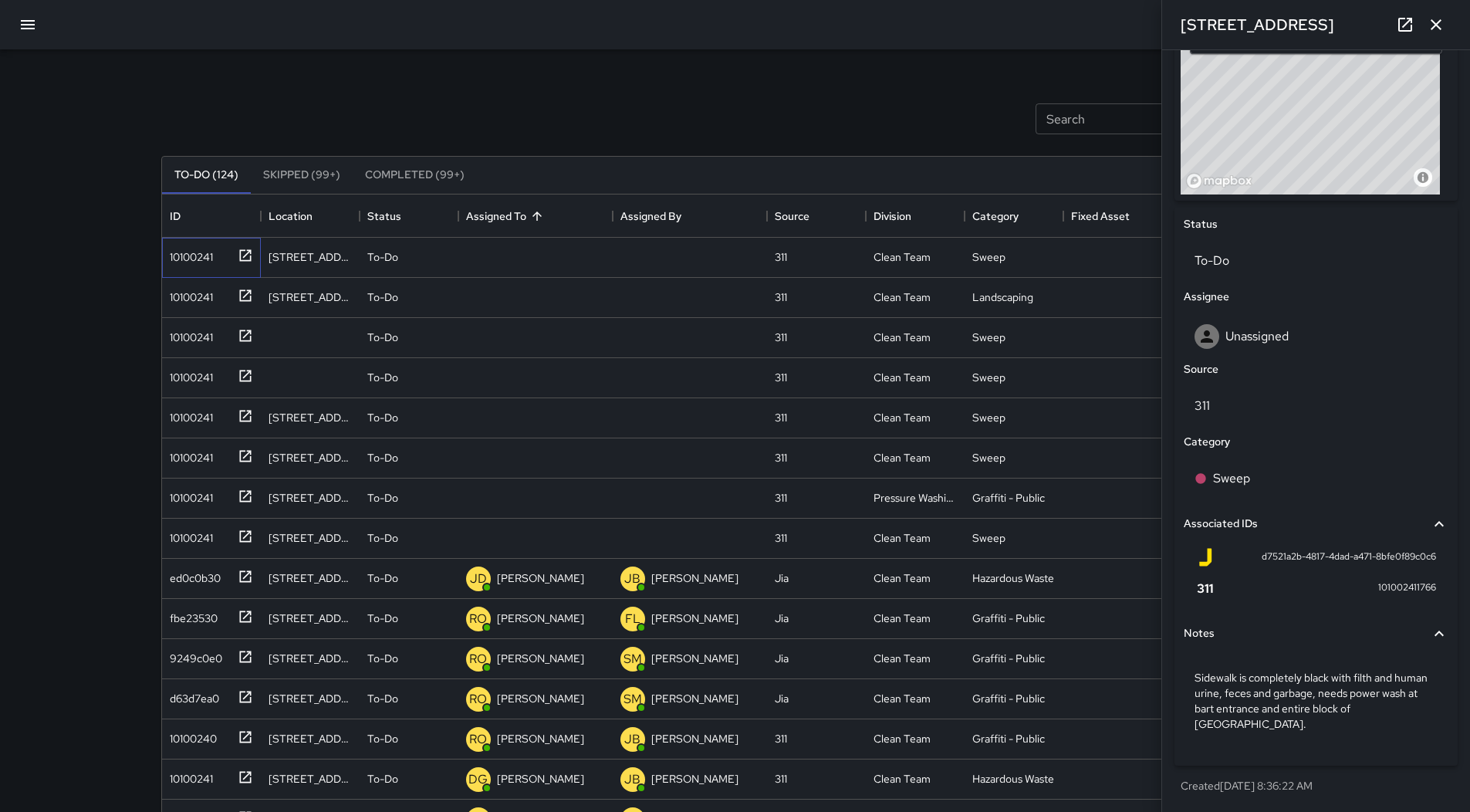
scroll to position [572, 0]
drag, startPoint x: 1318, startPoint y: 103, endPoint x: 1272, endPoint y: 212, distance: 118.3
click at [1272, 212] on div "**********" at bounding box center [1316, 382] width 284 height 834
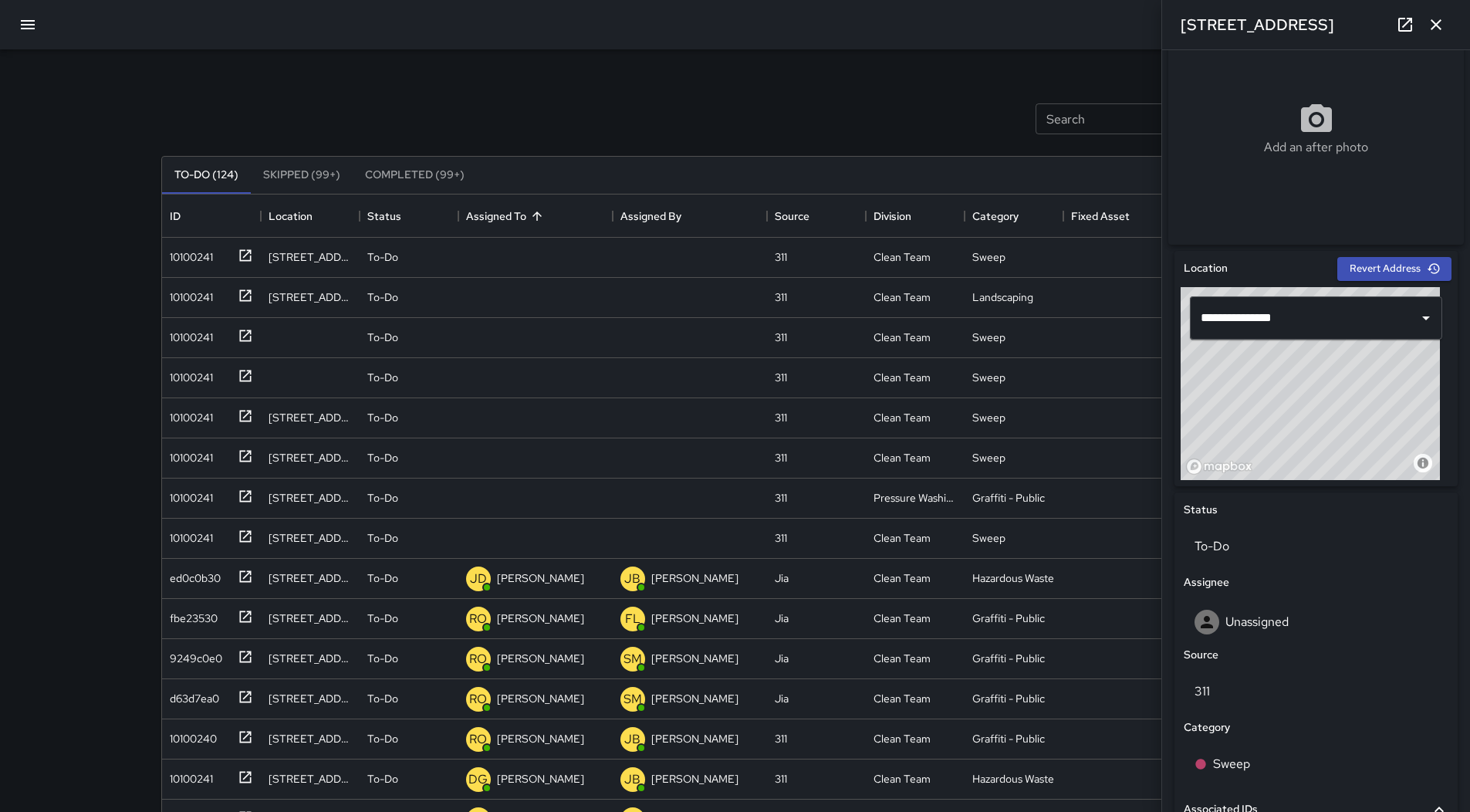
scroll to position [110, 0]
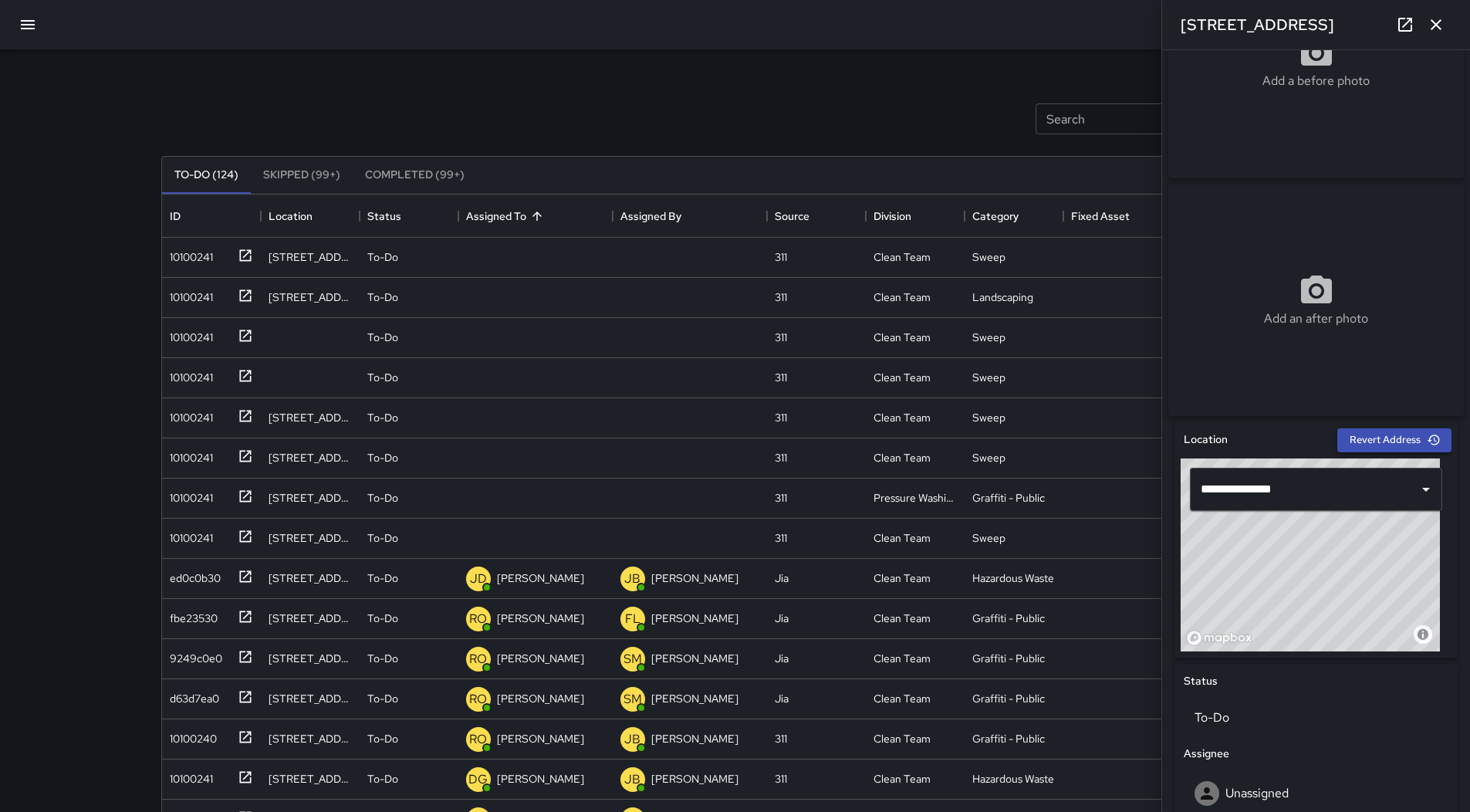
click at [1361, 435] on button "Revert Address" at bounding box center [1394, 440] width 114 height 24
type input "**********"
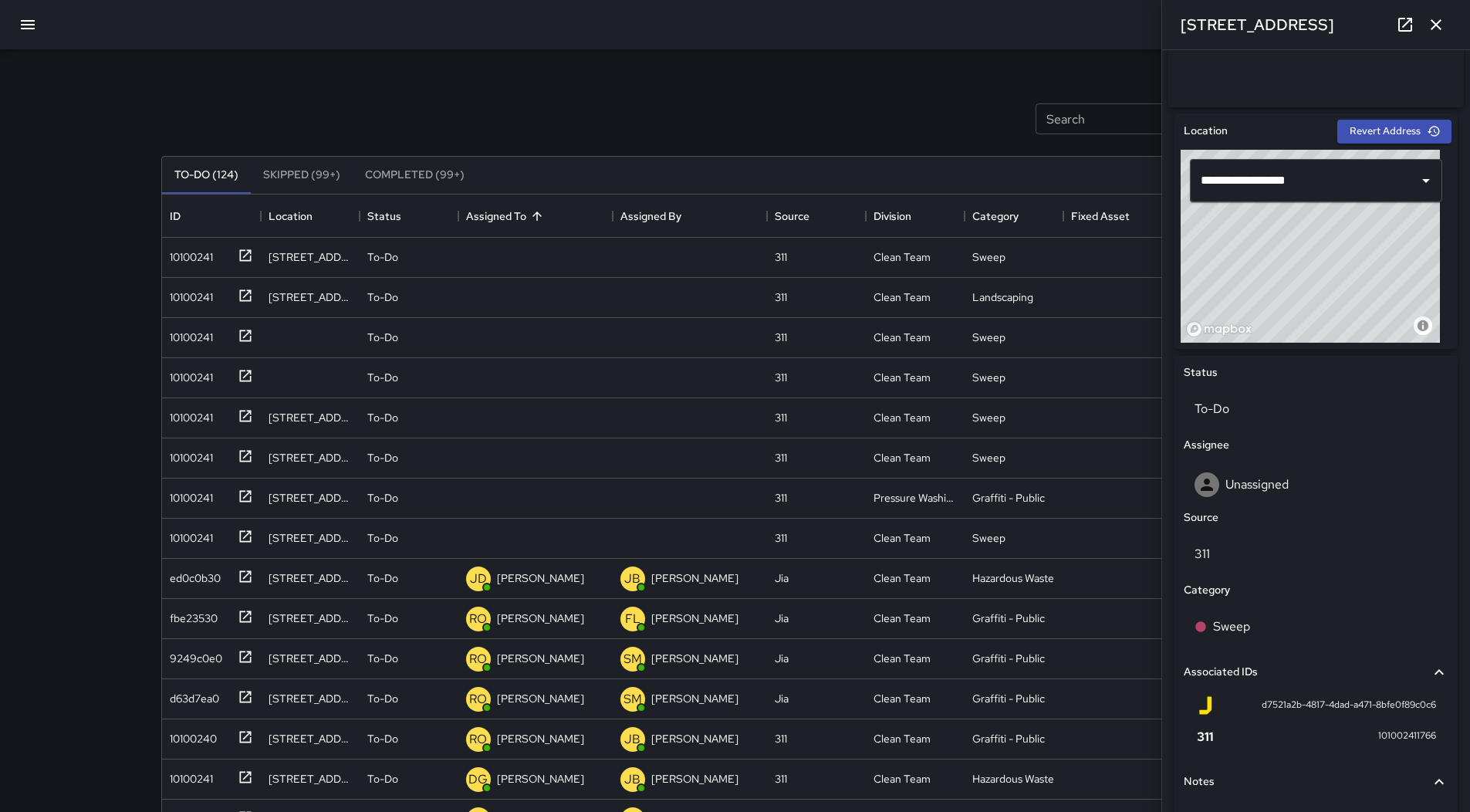
scroll to position [341, 0]
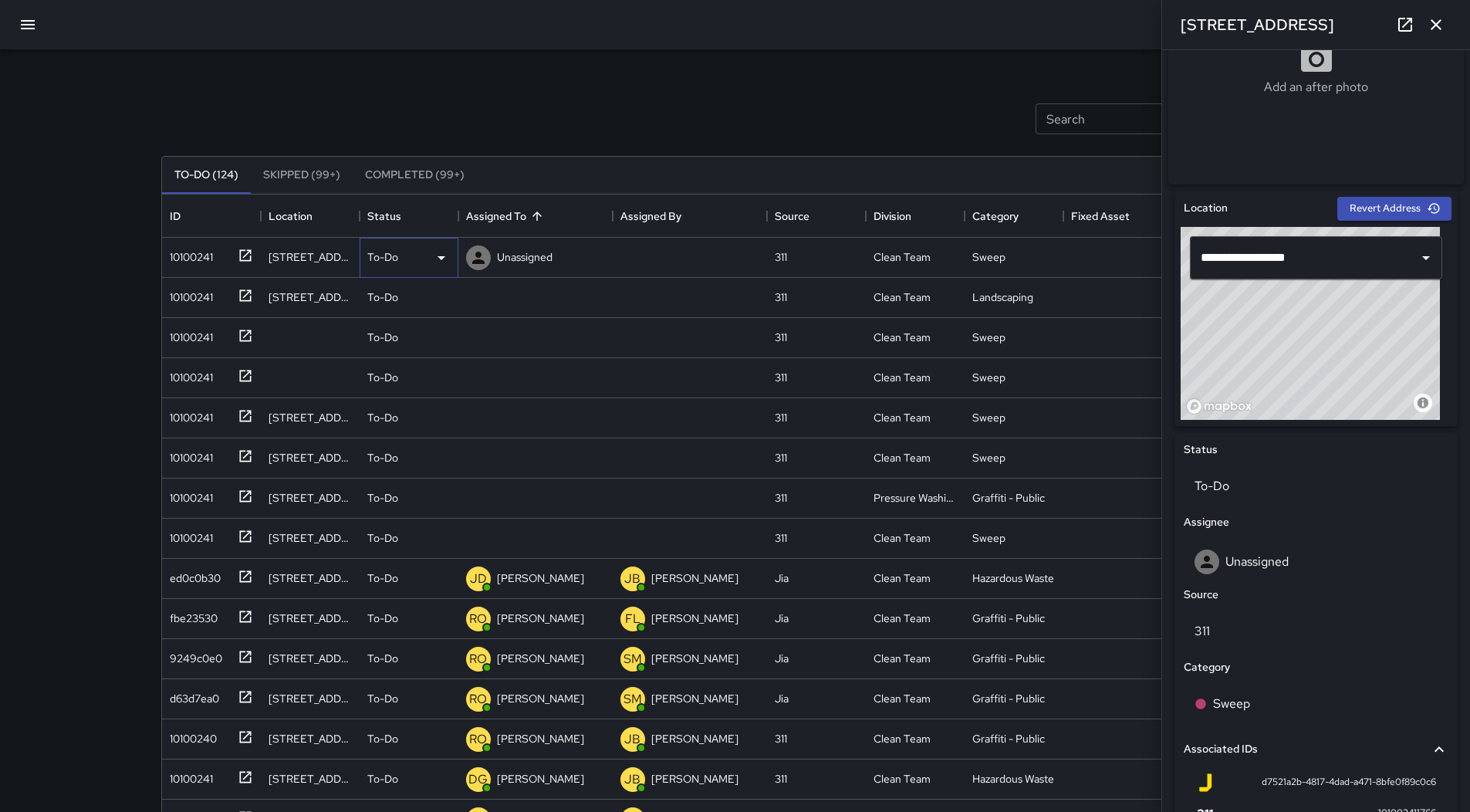
click at [436, 255] on icon at bounding box center [441, 257] width 18 height 18
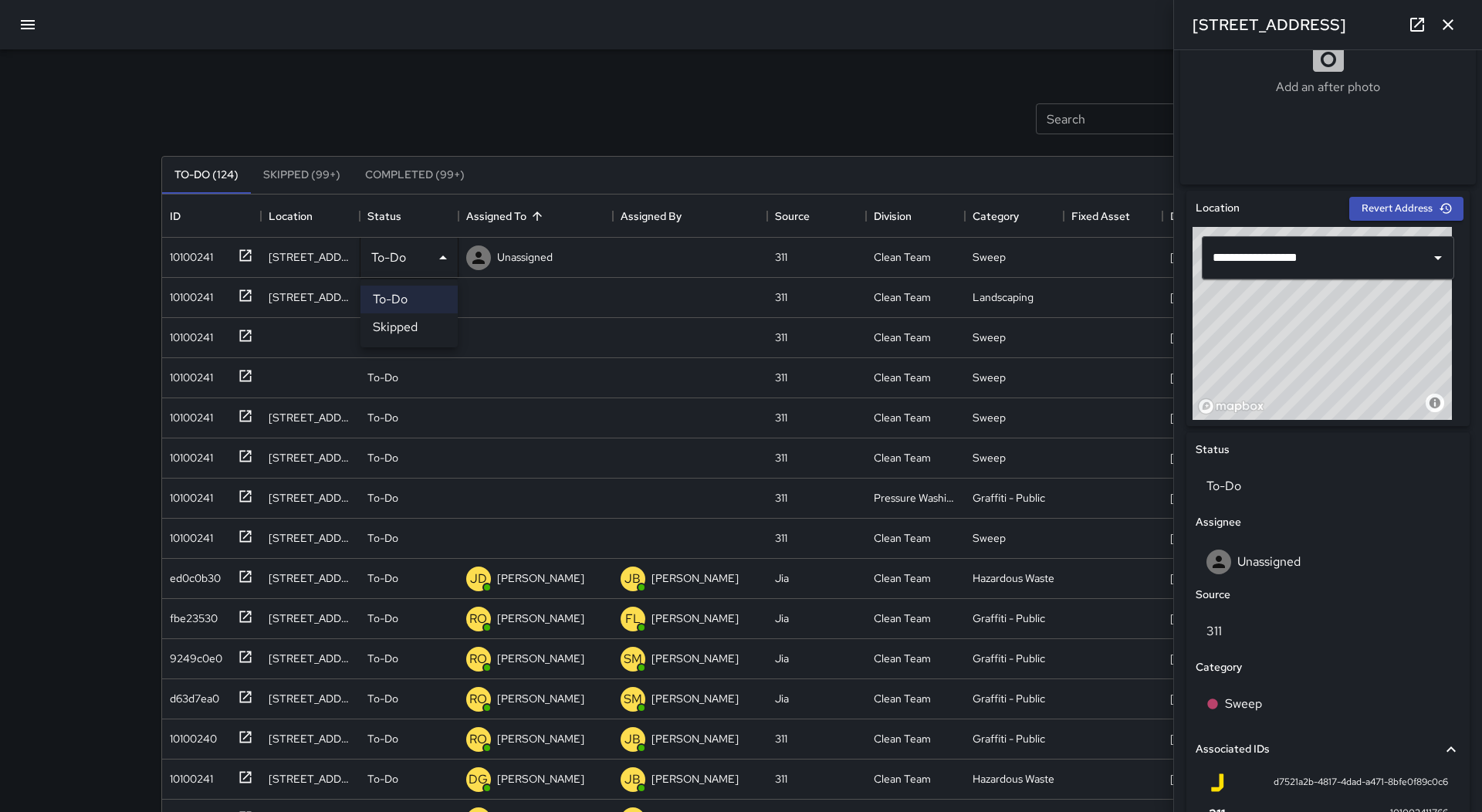
click at [1355, 574] on div at bounding box center [741, 406] width 1482 height 812
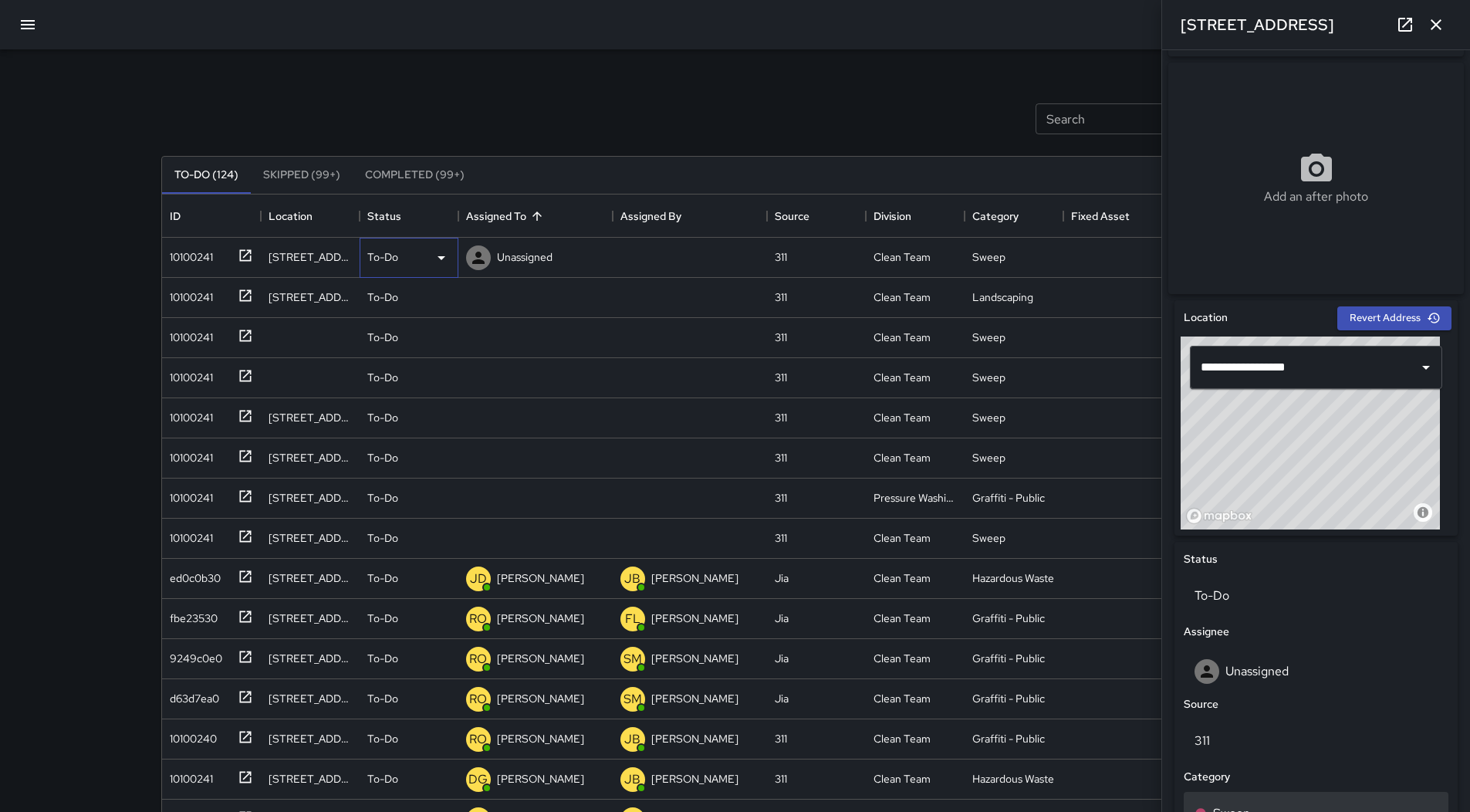
scroll to position [187, 0]
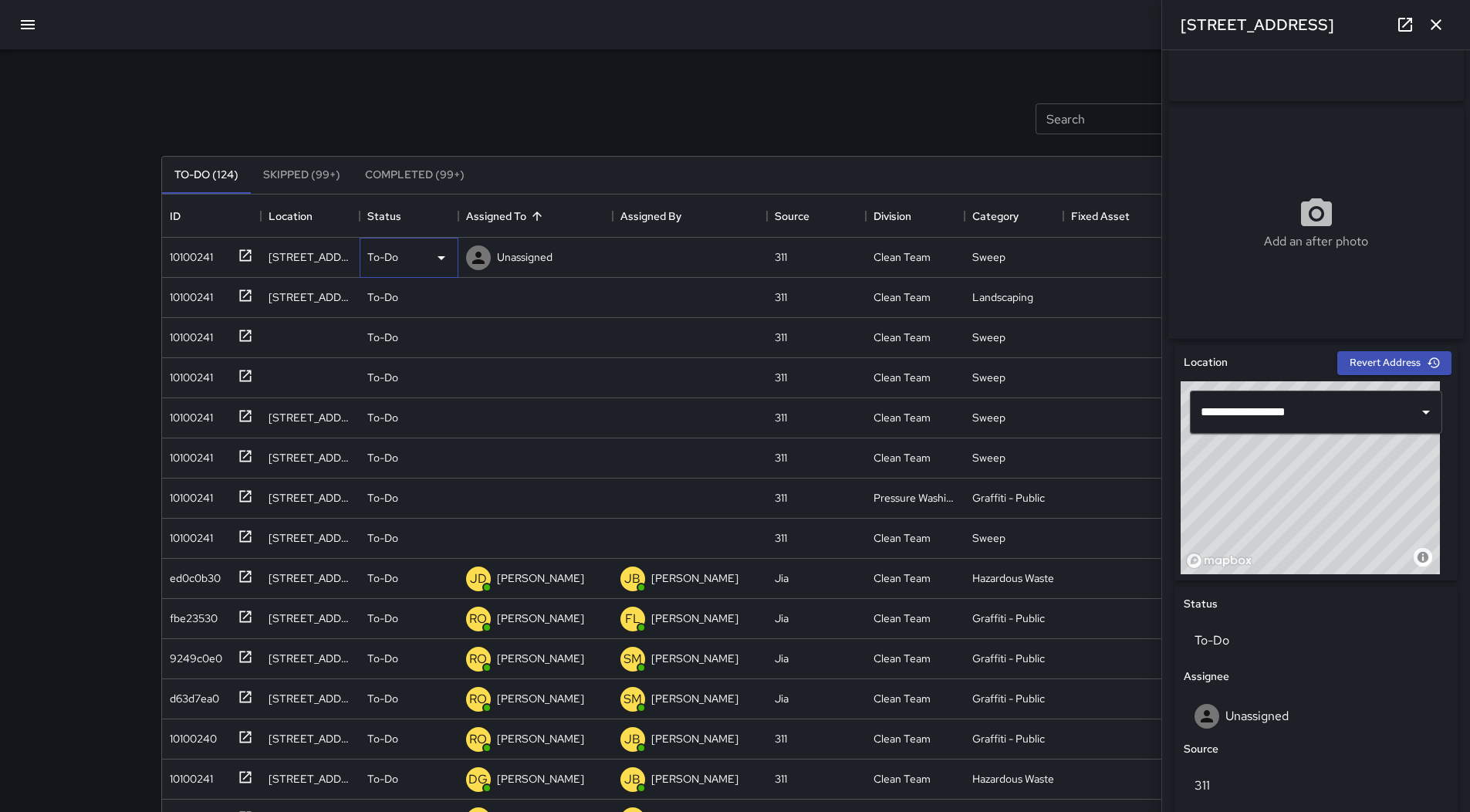
click at [448, 254] on icon at bounding box center [441, 257] width 18 height 18
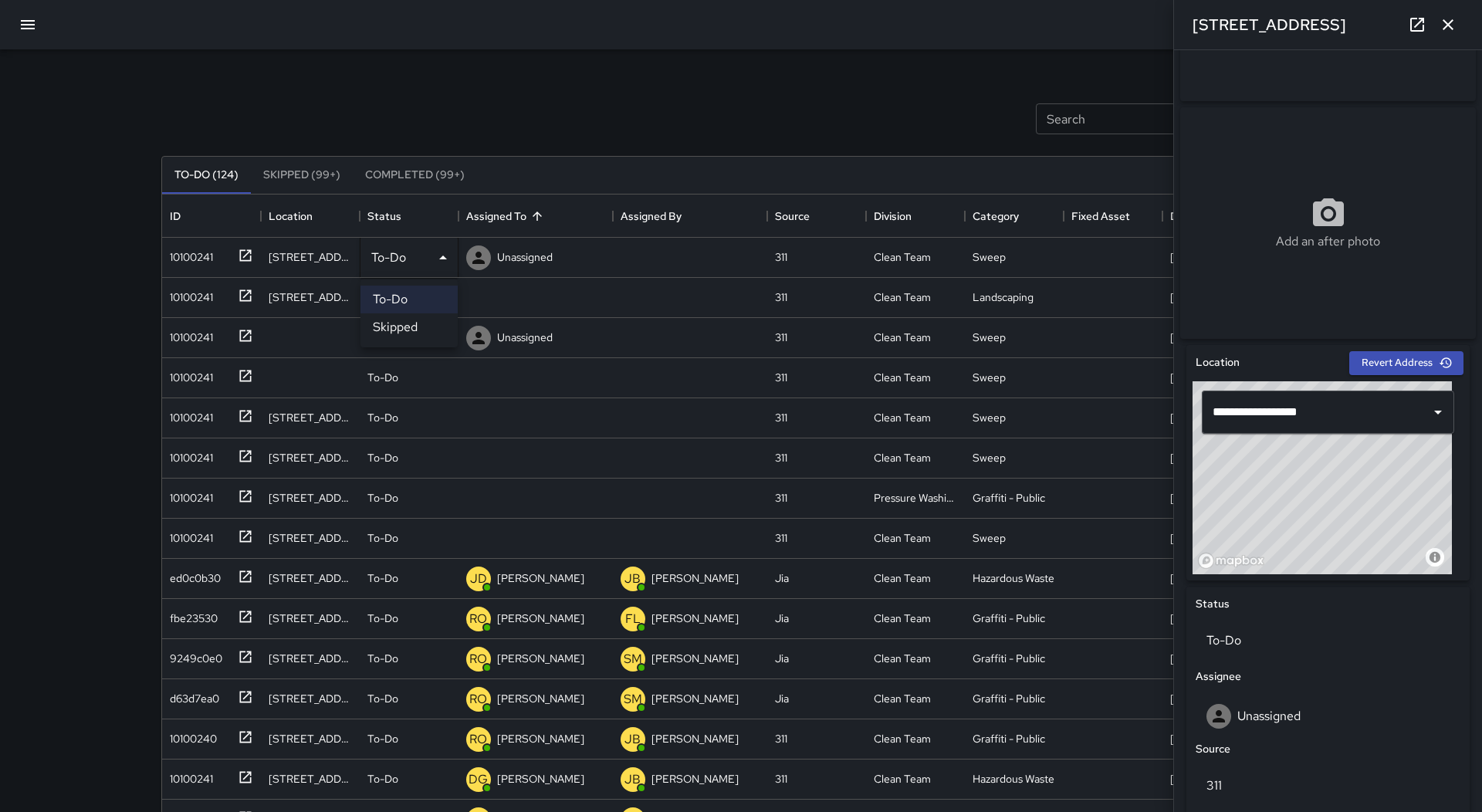
click at [415, 329] on li "Skipped" at bounding box center [408, 327] width 97 height 28
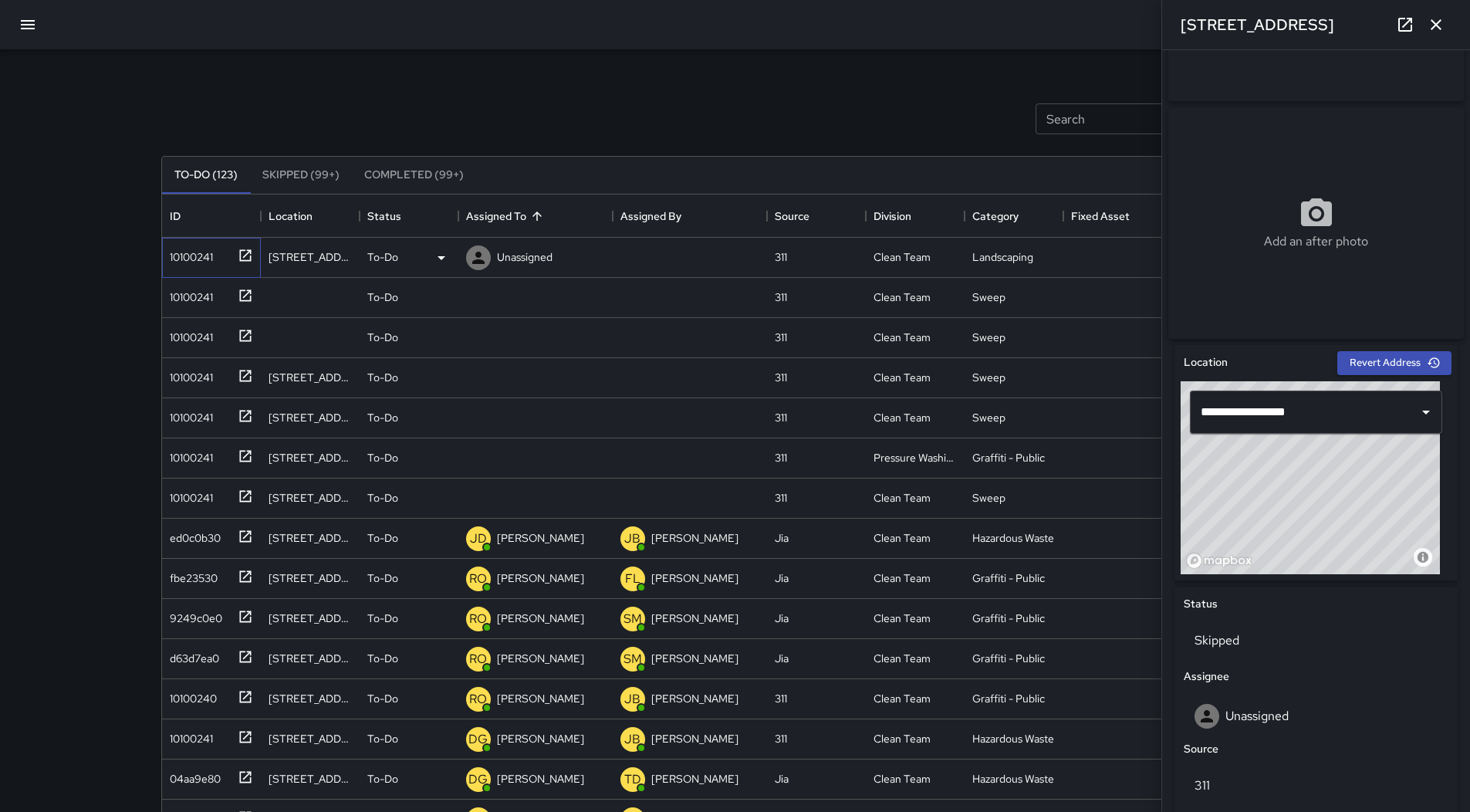
drag, startPoint x: 204, startPoint y: 261, endPoint x: 225, endPoint y: 258, distance: 21.2
click at [205, 261] on div "10100241" at bounding box center [188, 254] width 49 height 22
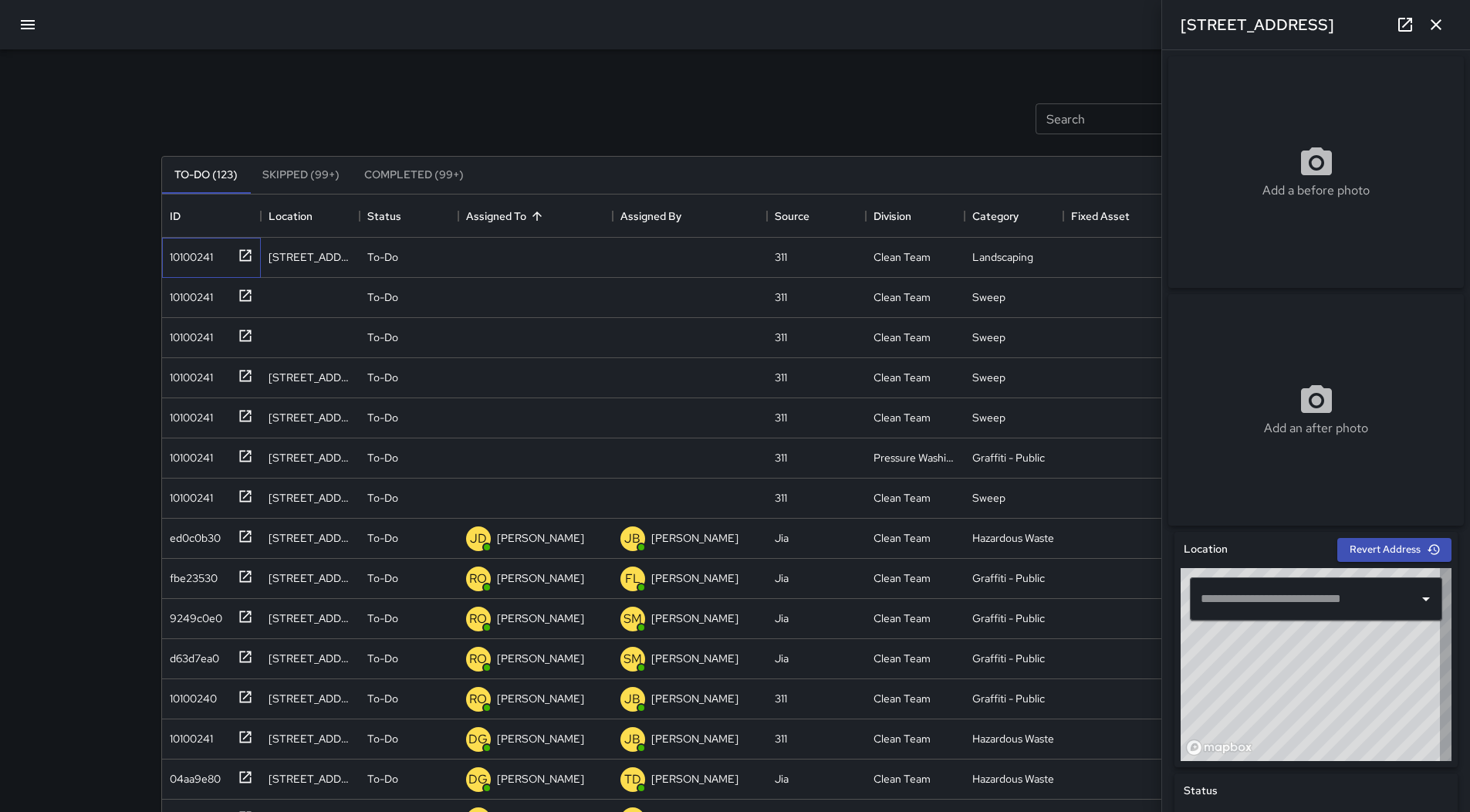
type input "**********"
